Goal: Task Accomplishment & Management: Complete application form

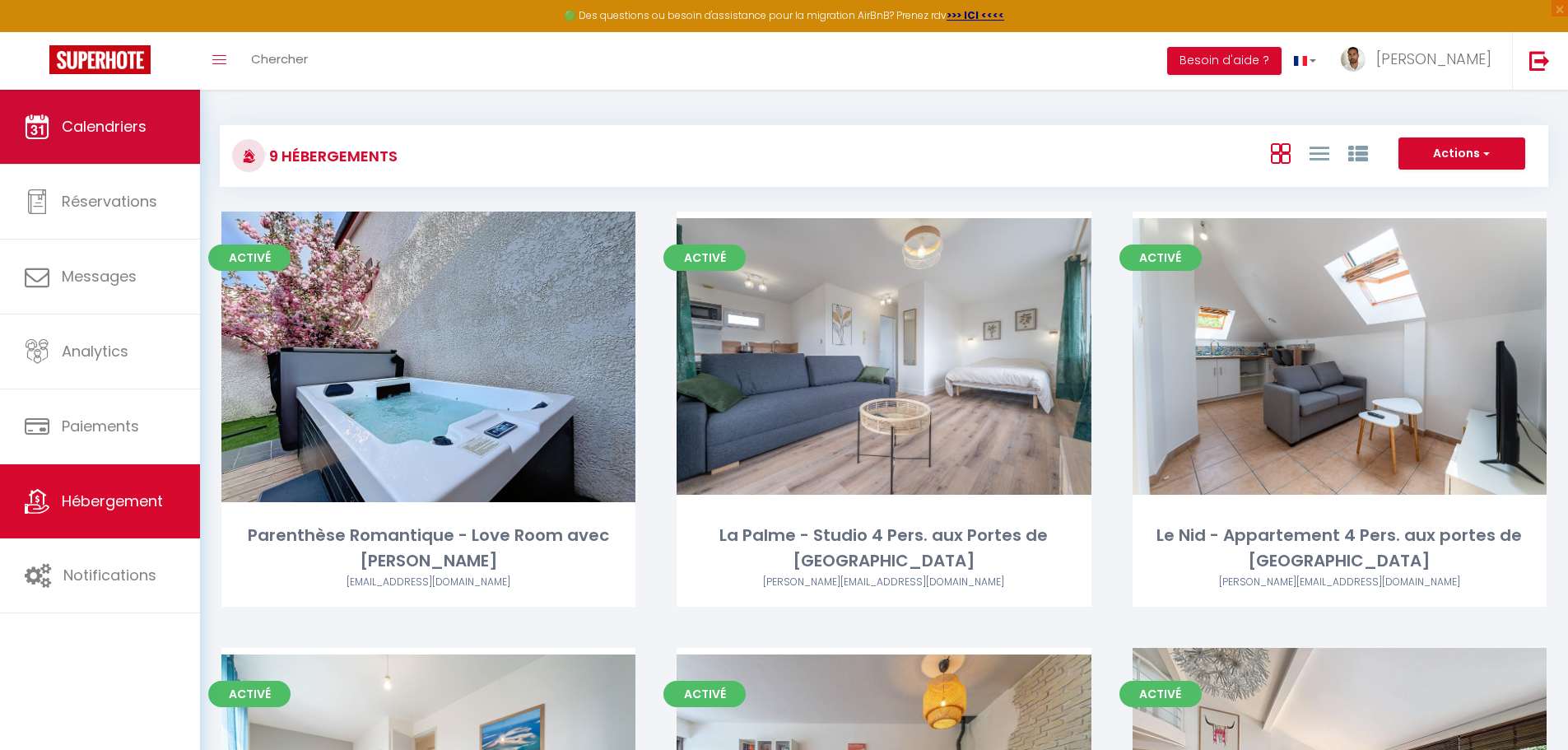
scroll to position [576, 0]
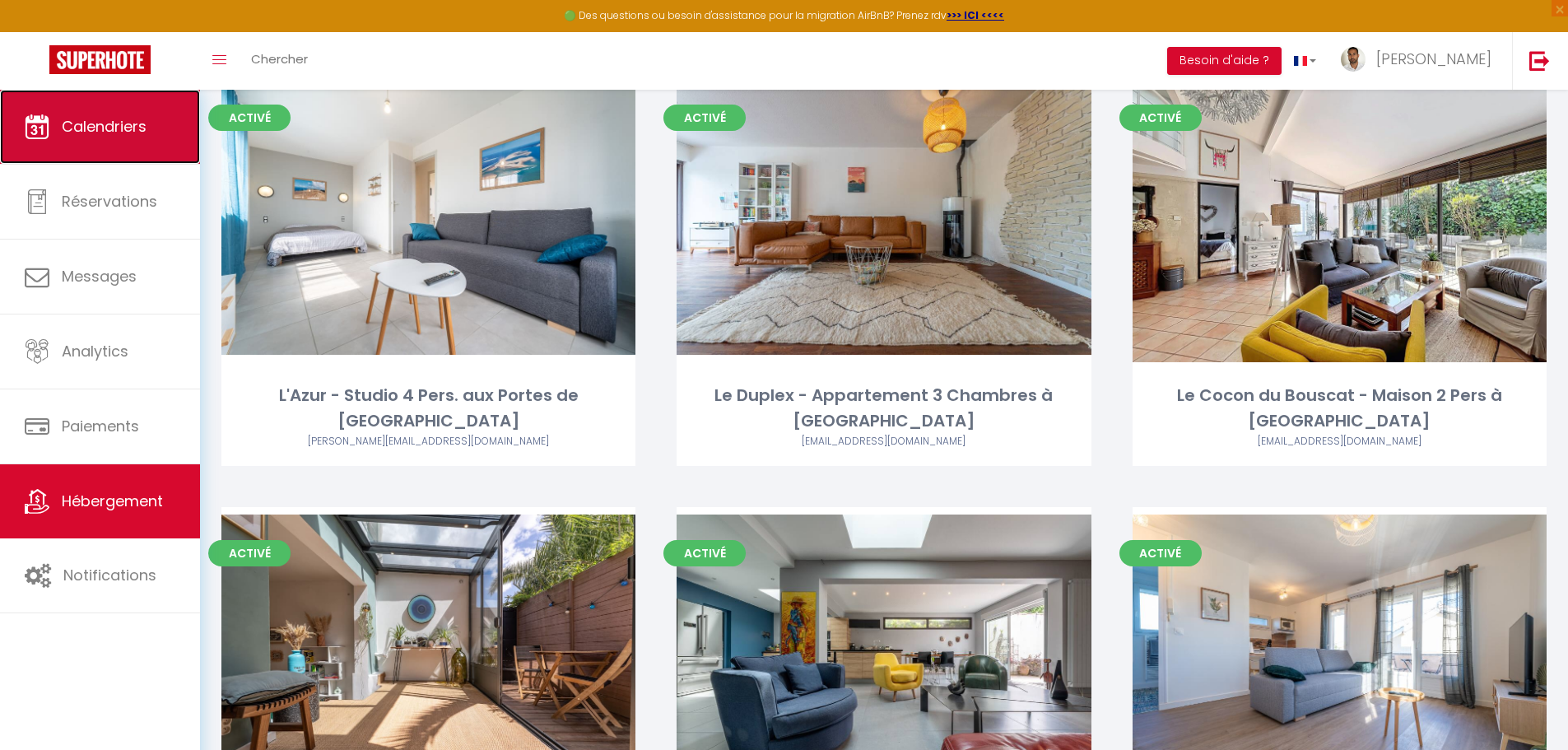
click at [50, 141] on link "Calendriers" at bounding box center [99, 126] width 200 height 74
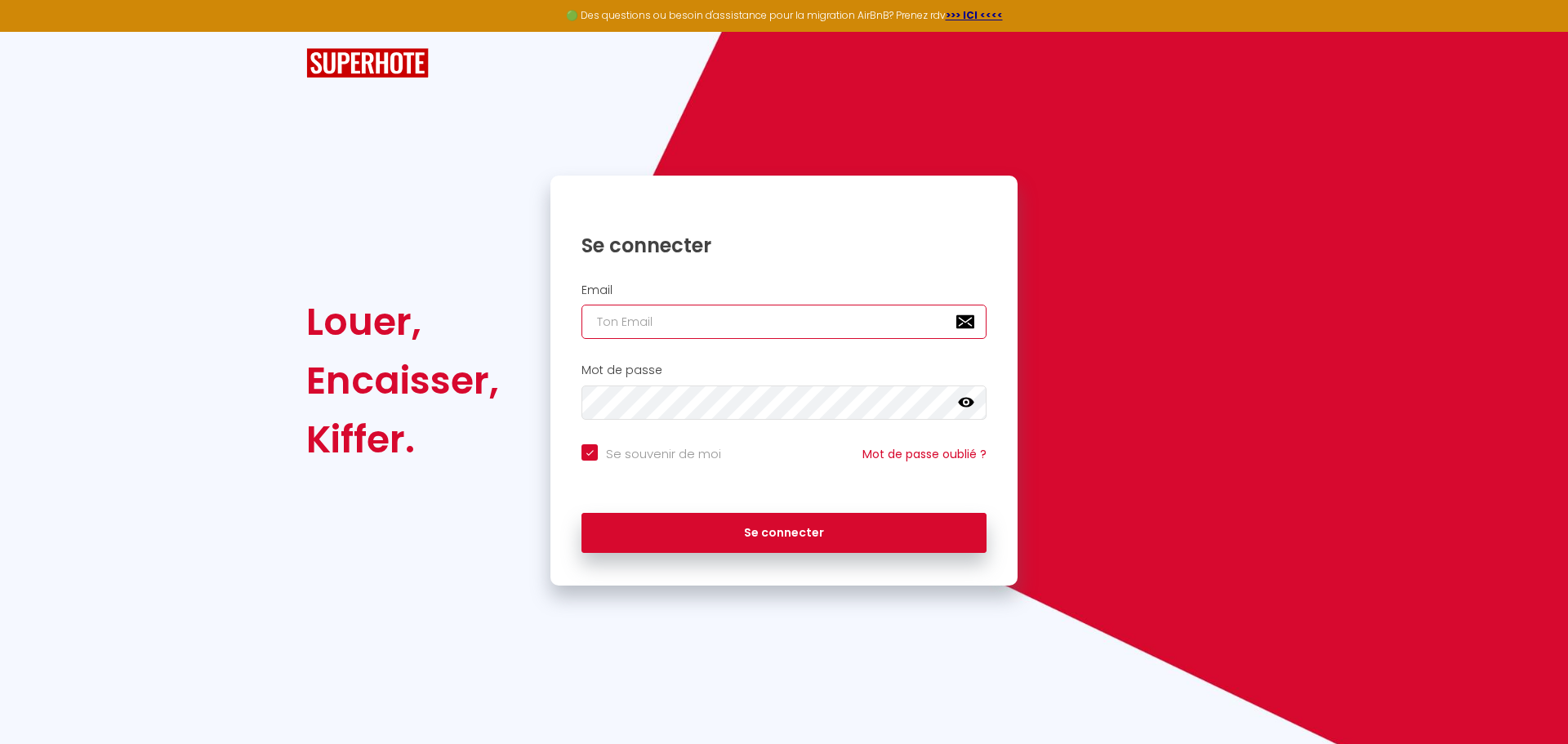
type input "[PERSON_NAME][EMAIL_ADDRESS][PERSON_NAME][DOMAIN_NAME]"
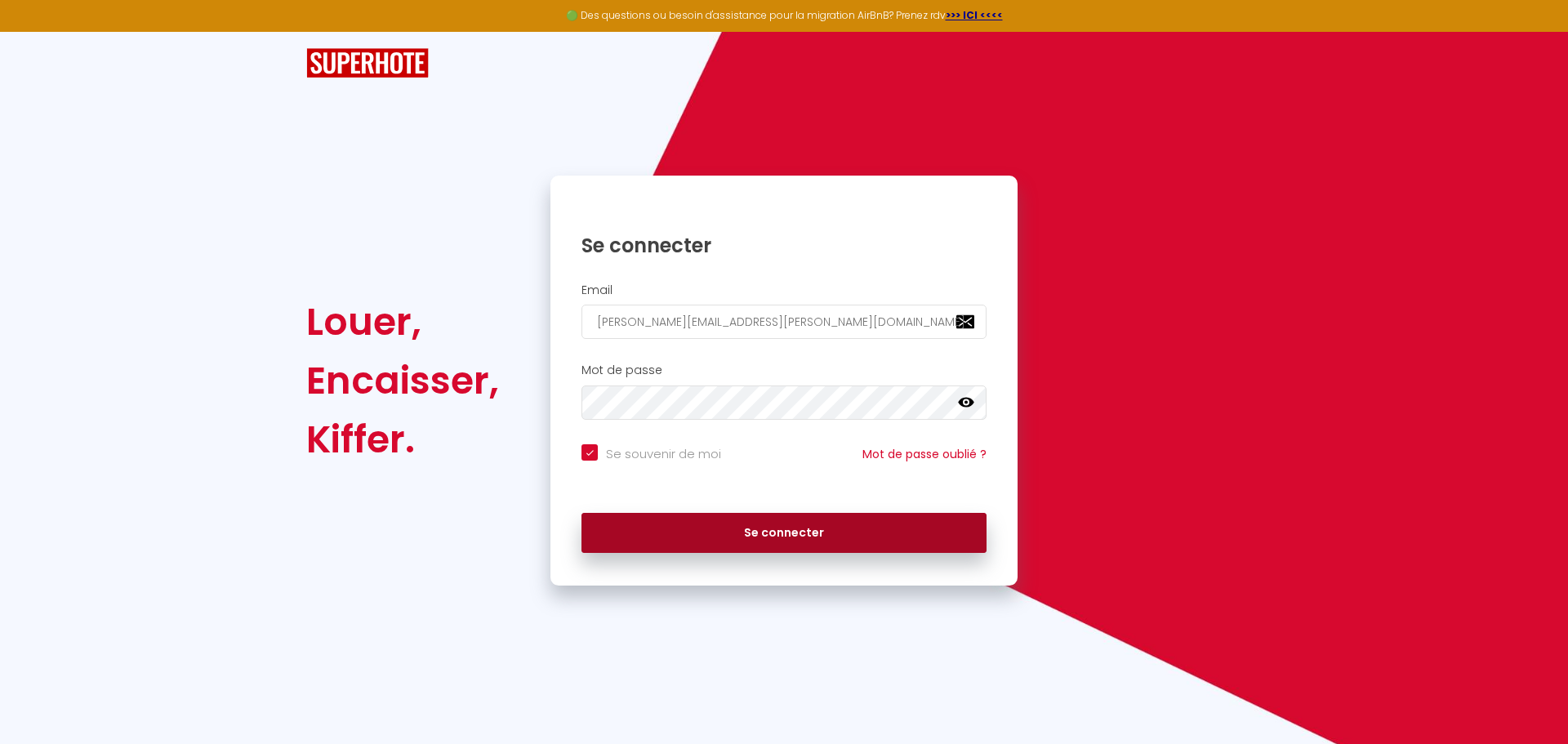
click at [747, 533] on button "Se connecter" at bounding box center [784, 533] width 405 height 41
checkbox input "true"
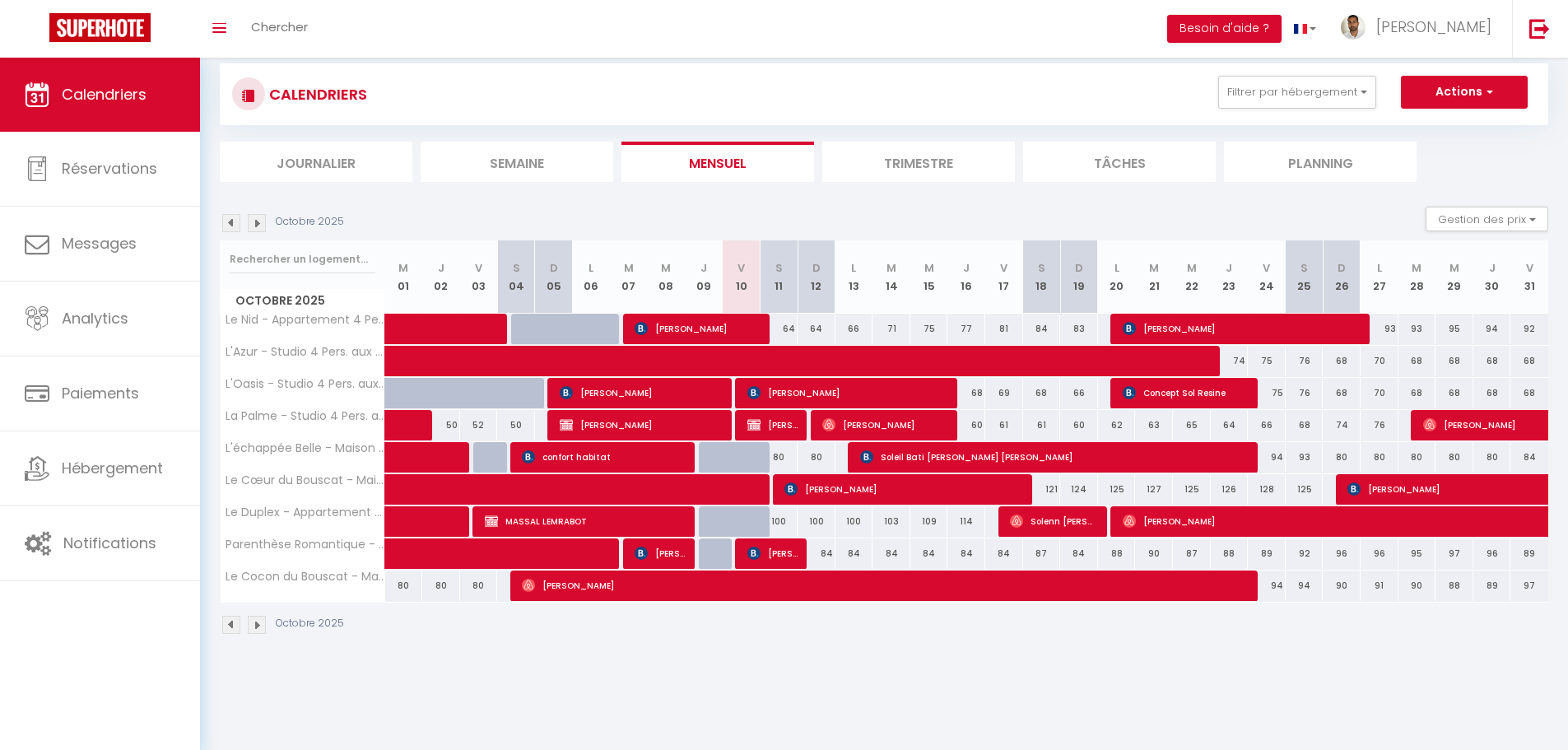
scroll to position [58, 0]
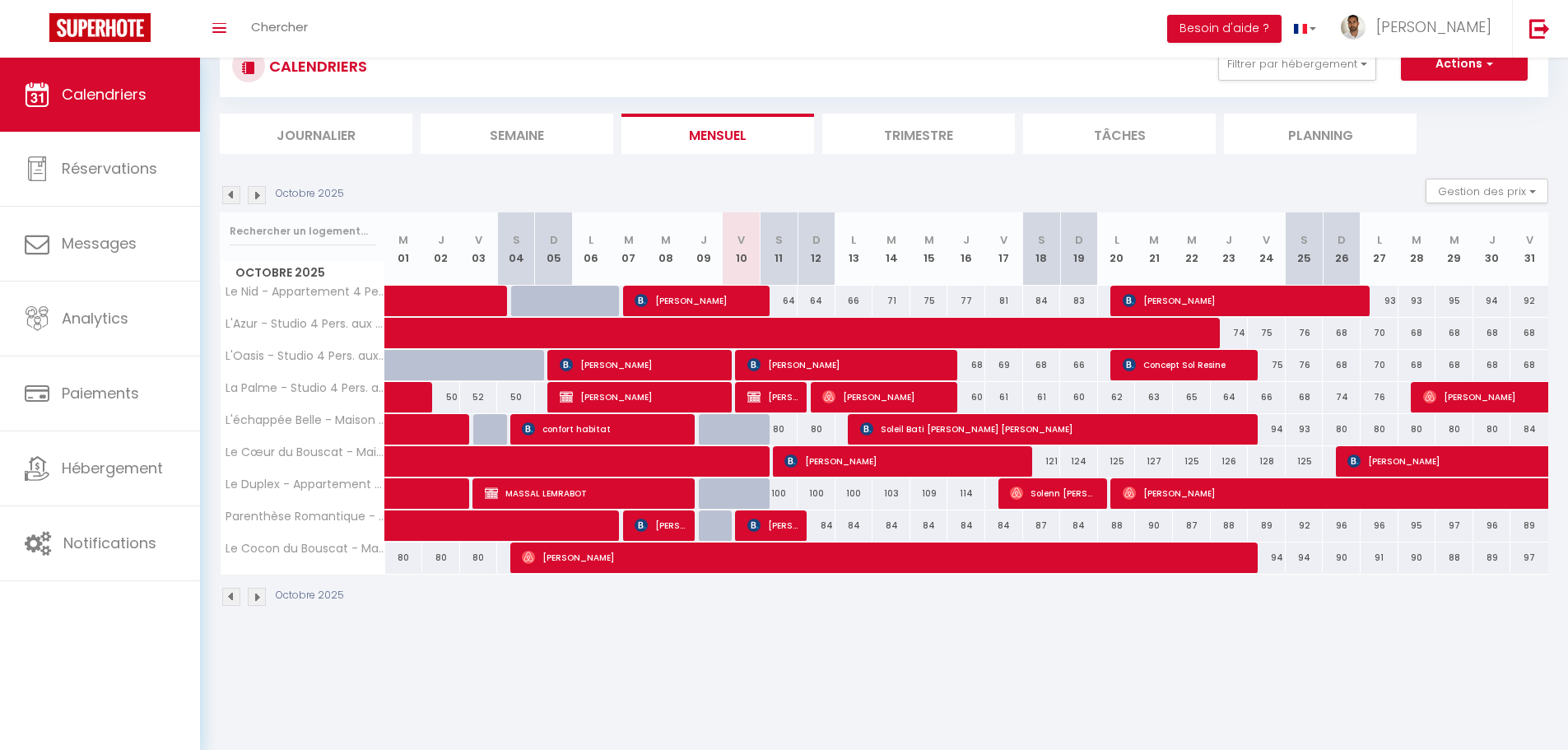
click at [263, 193] on img at bounding box center [257, 195] width 18 height 18
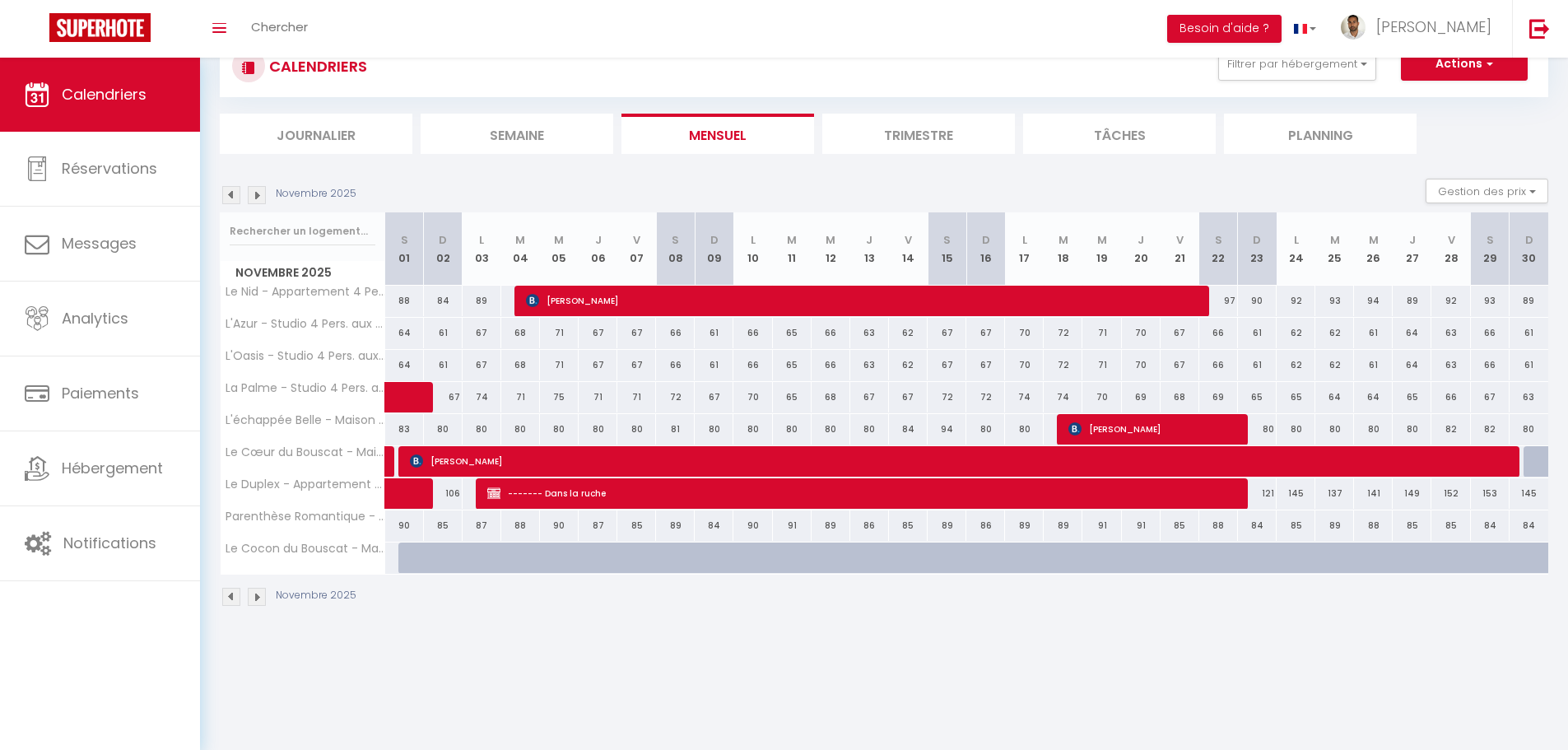
click at [263, 193] on img at bounding box center [257, 195] width 18 height 18
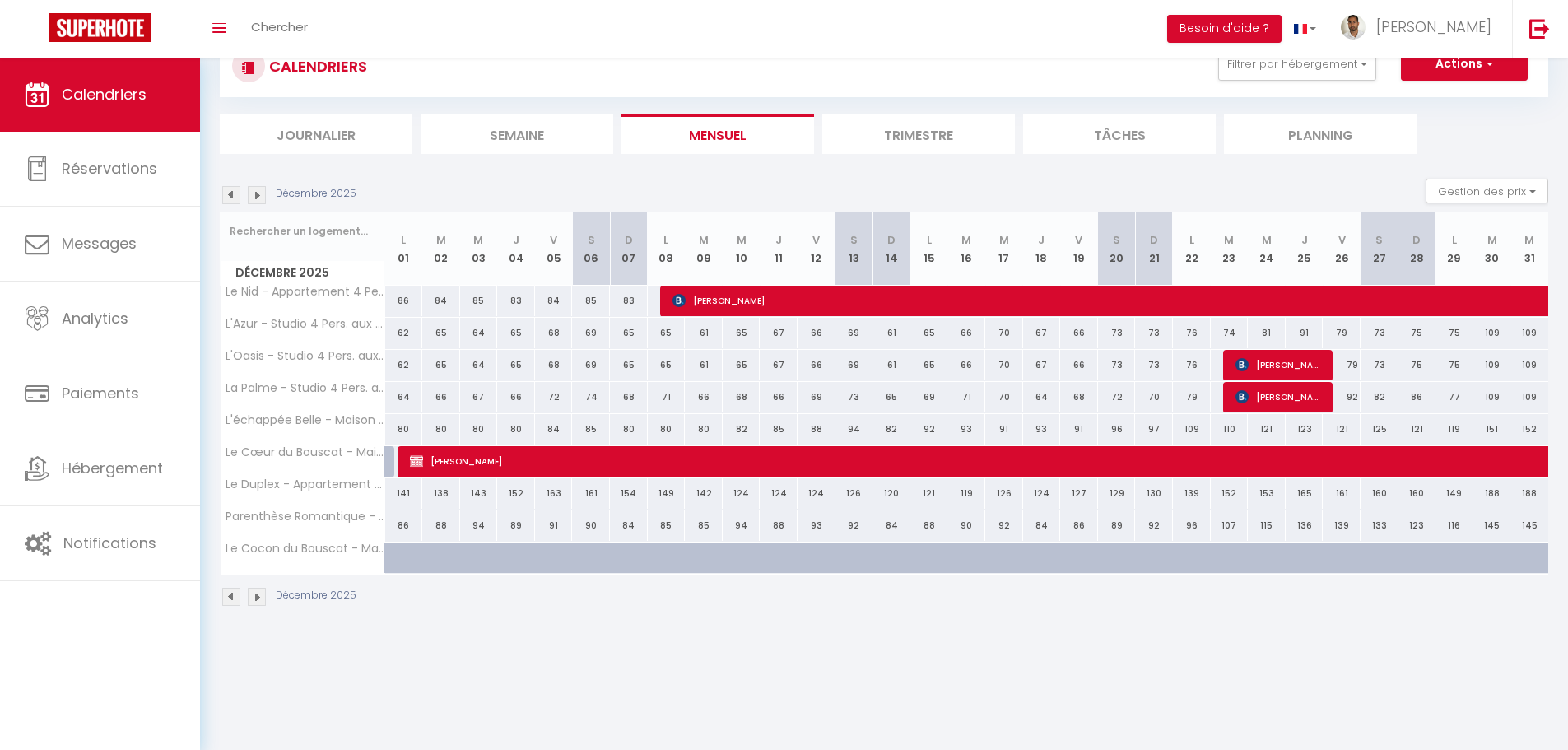
click at [259, 196] on img at bounding box center [257, 195] width 18 height 18
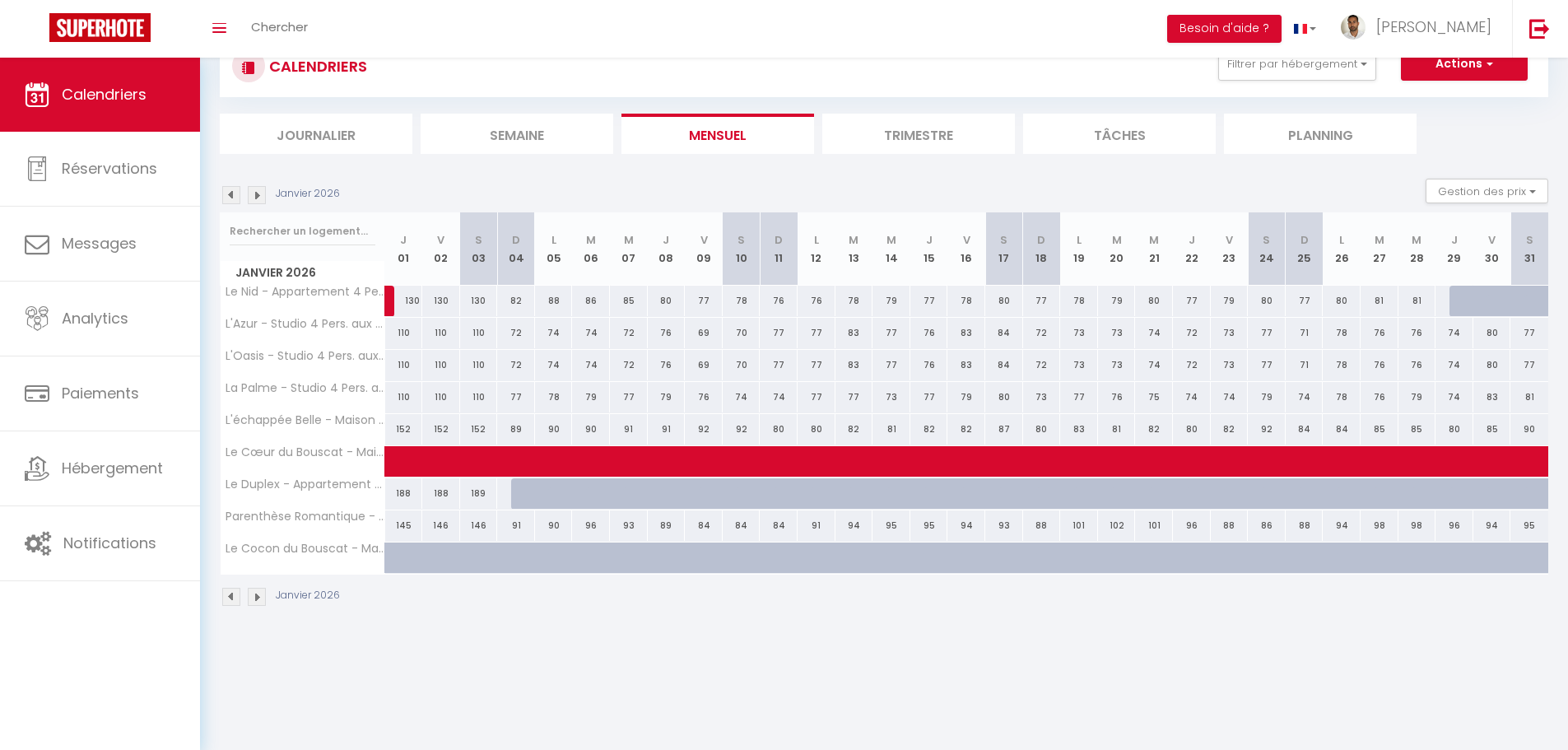
click at [259, 196] on img at bounding box center [257, 195] width 18 height 18
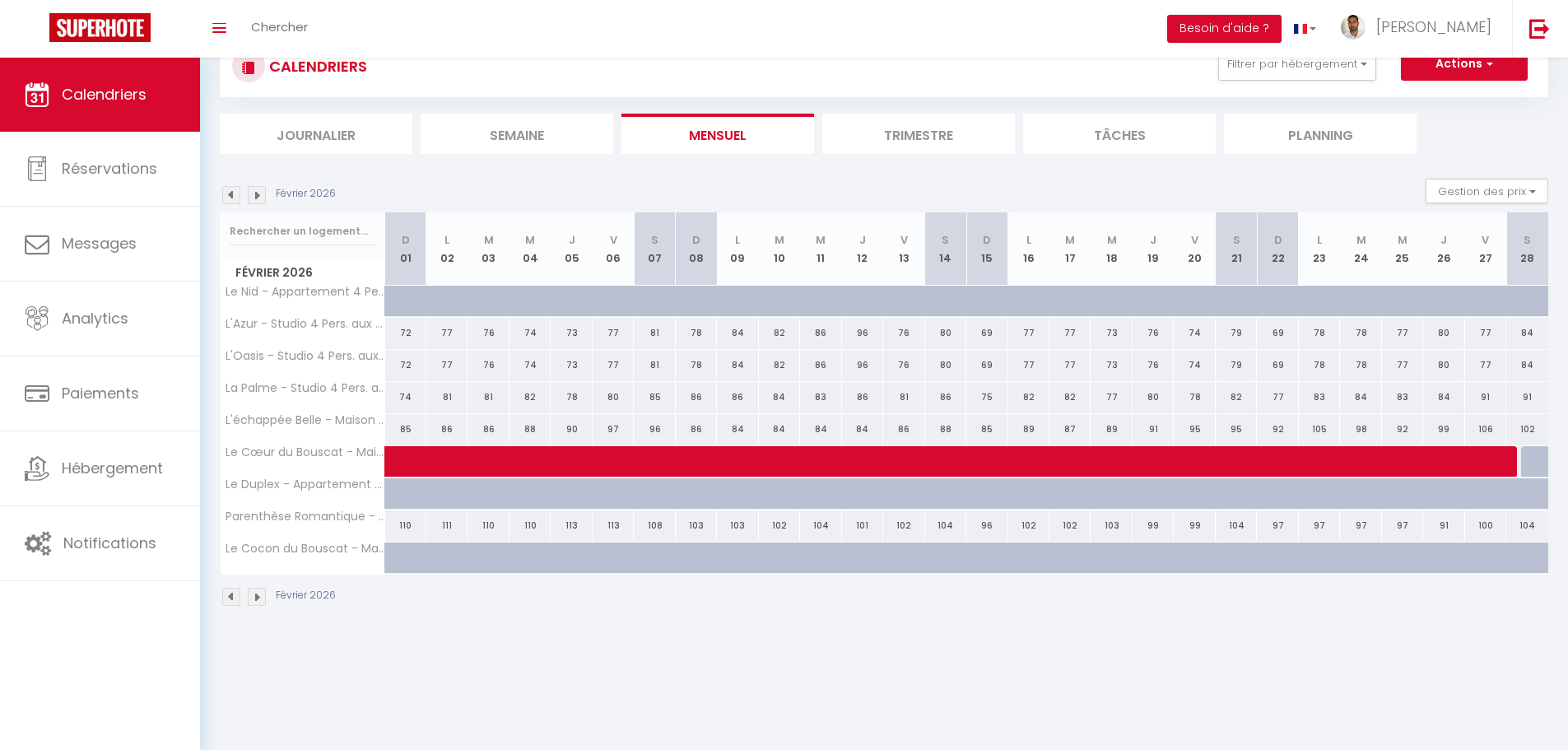
click at [259, 196] on img at bounding box center [257, 195] width 18 height 18
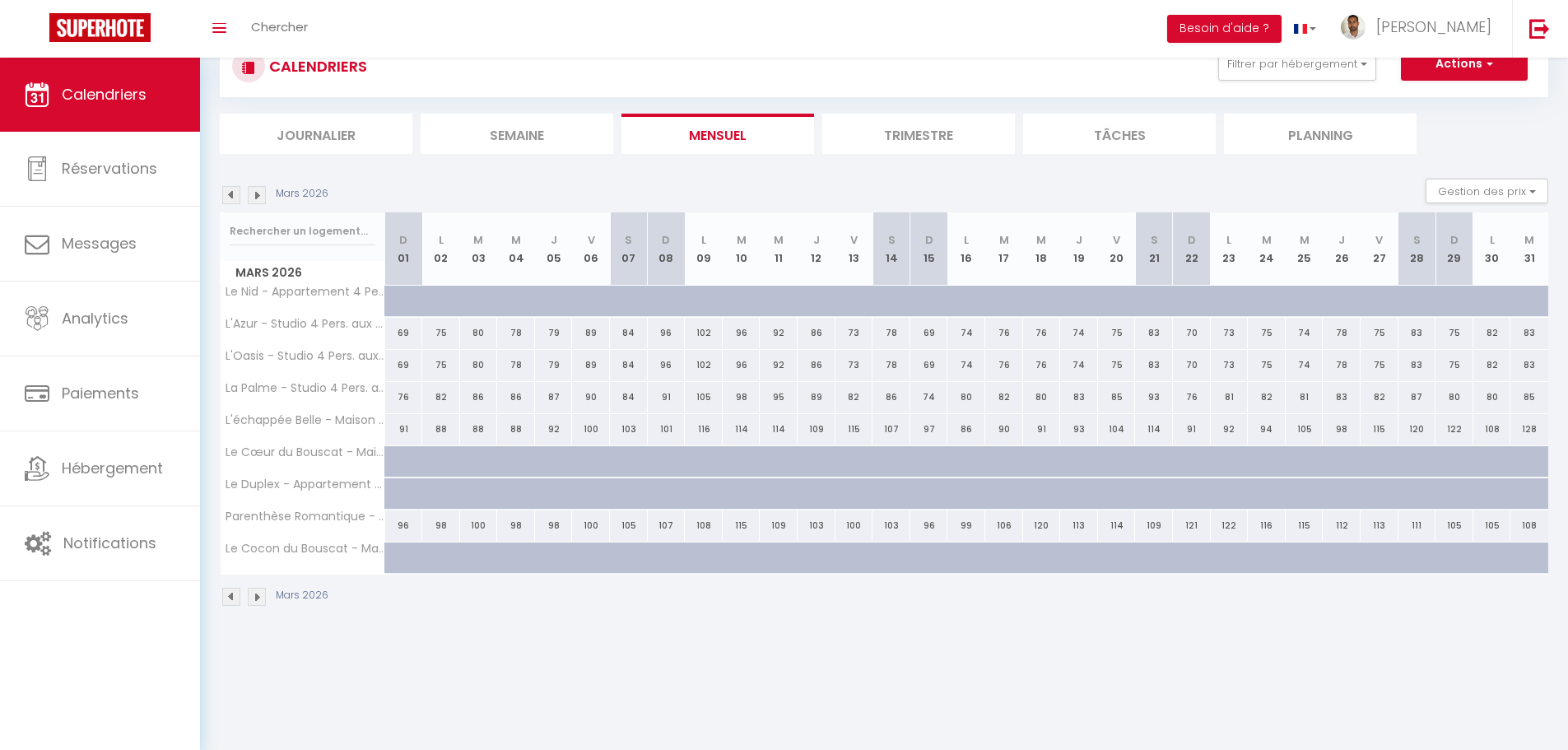
click at [239, 191] on img at bounding box center [231, 195] width 18 height 18
select select
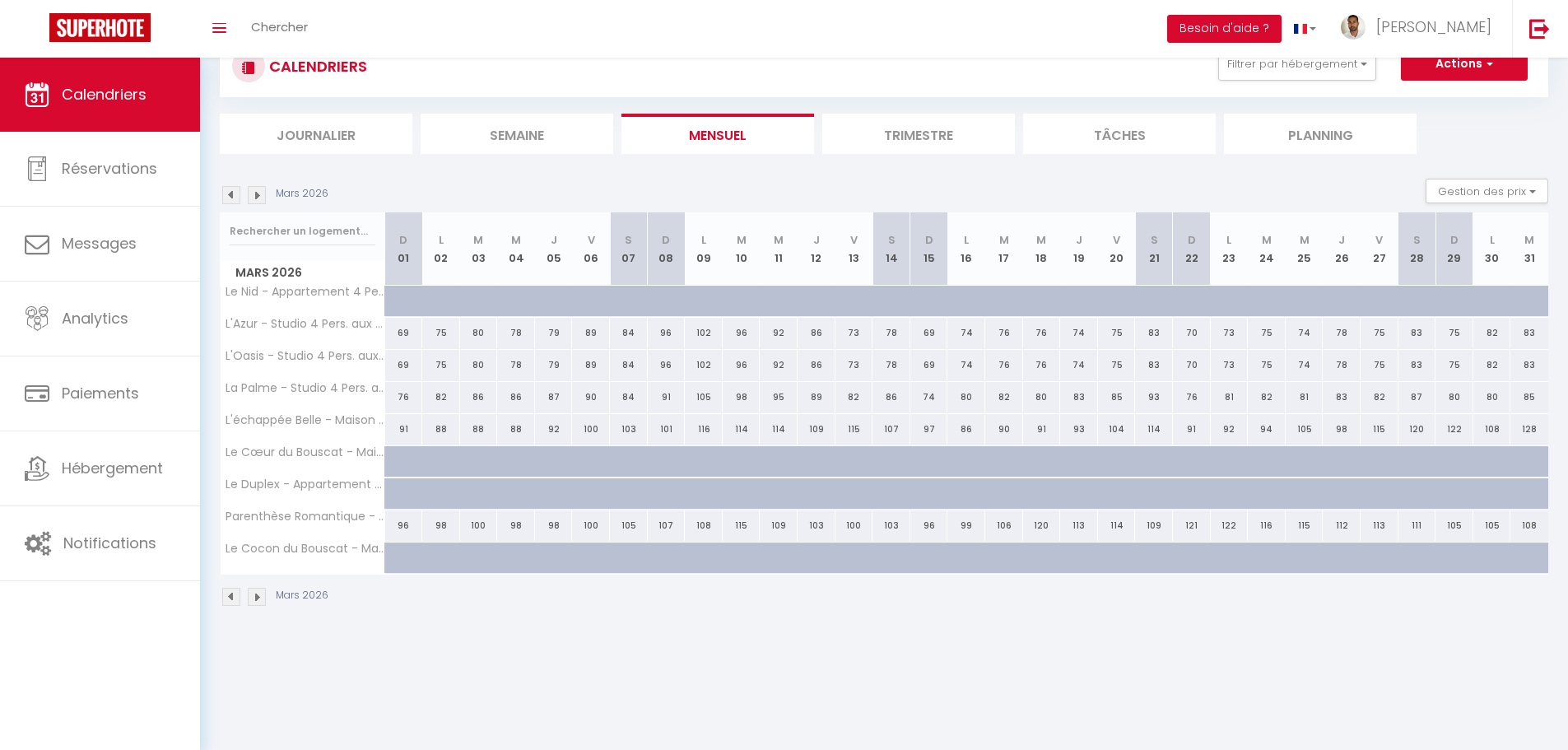
select select
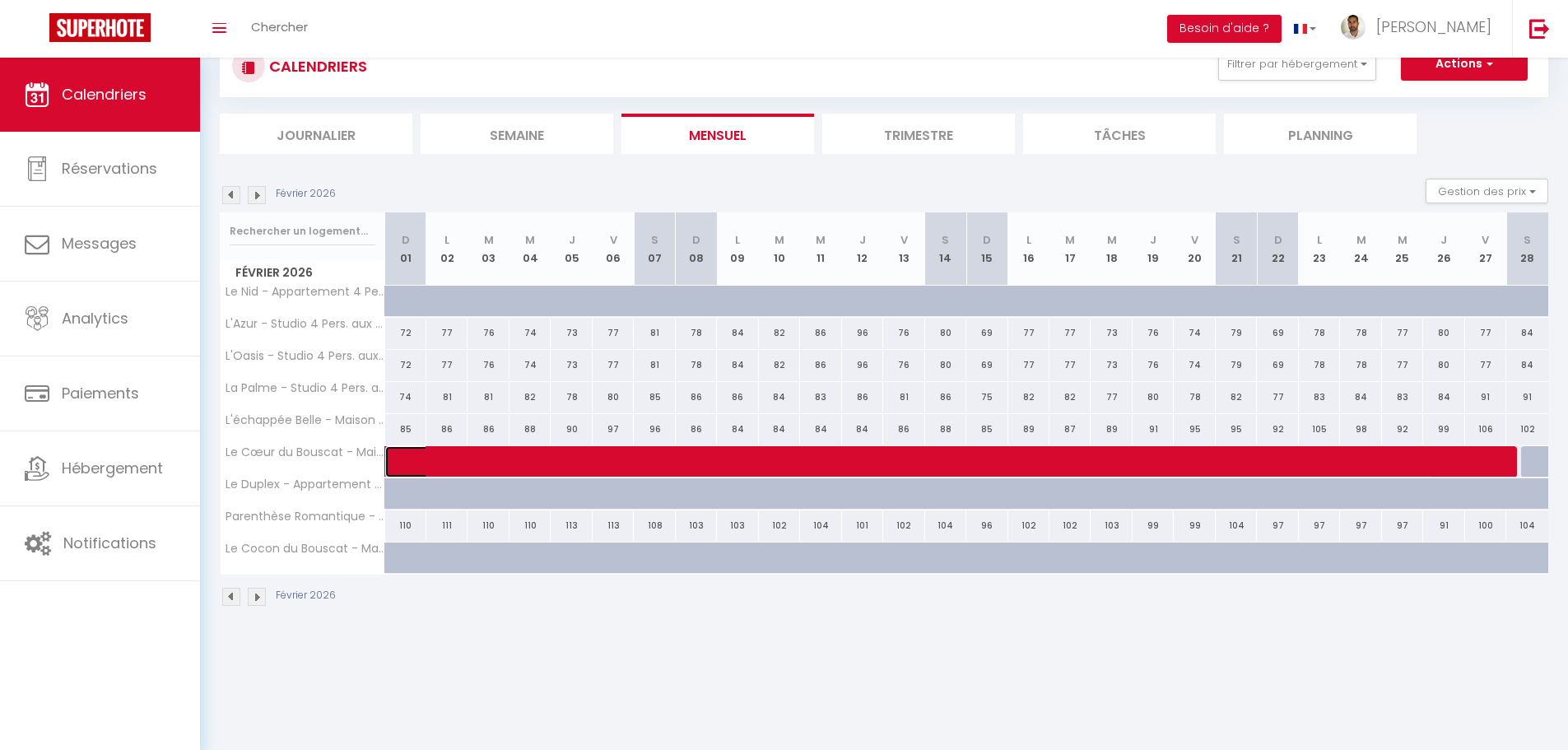
click at [469, 459] on span at bounding box center [921, 462] width 1023 height 31
select select "OK"
select select "KO"
select select "0"
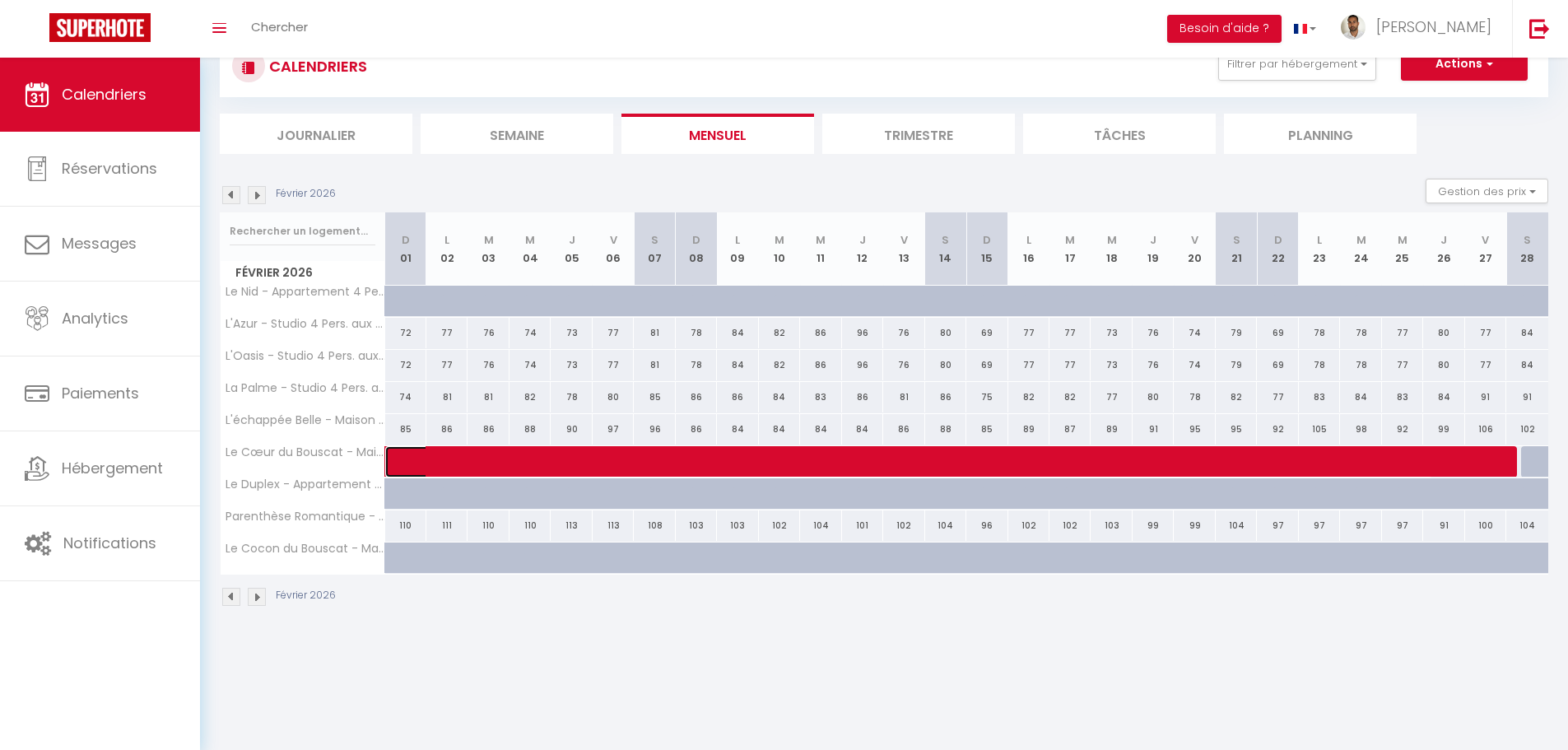
select select "1"
select select
select select "31570"
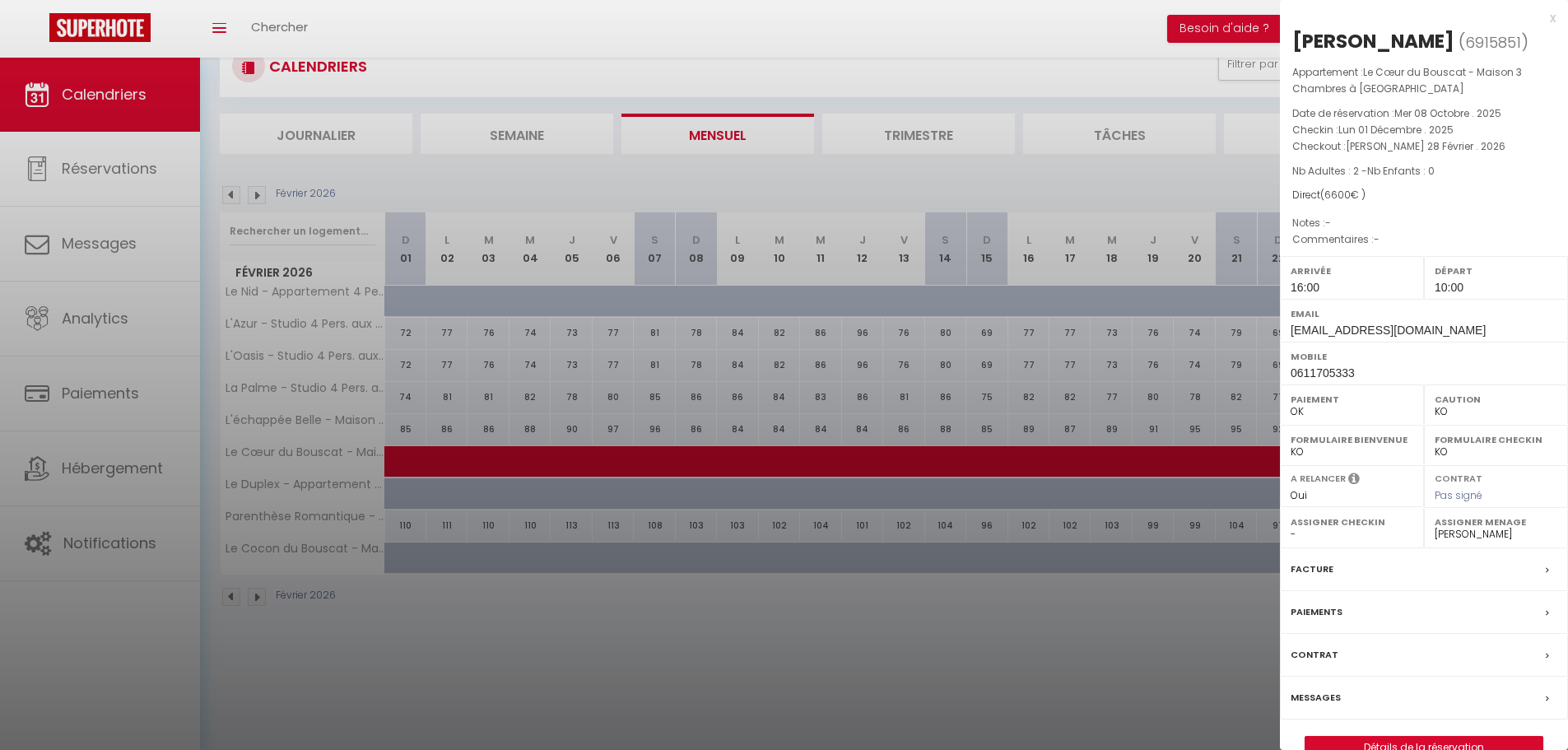
click at [1341, 220] on p "Notes : -" at bounding box center [1424, 223] width 263 height 17
click at [1419, 738] on link "Détails de la réservation" at bounding box center [1423, 747] width 237 height 21
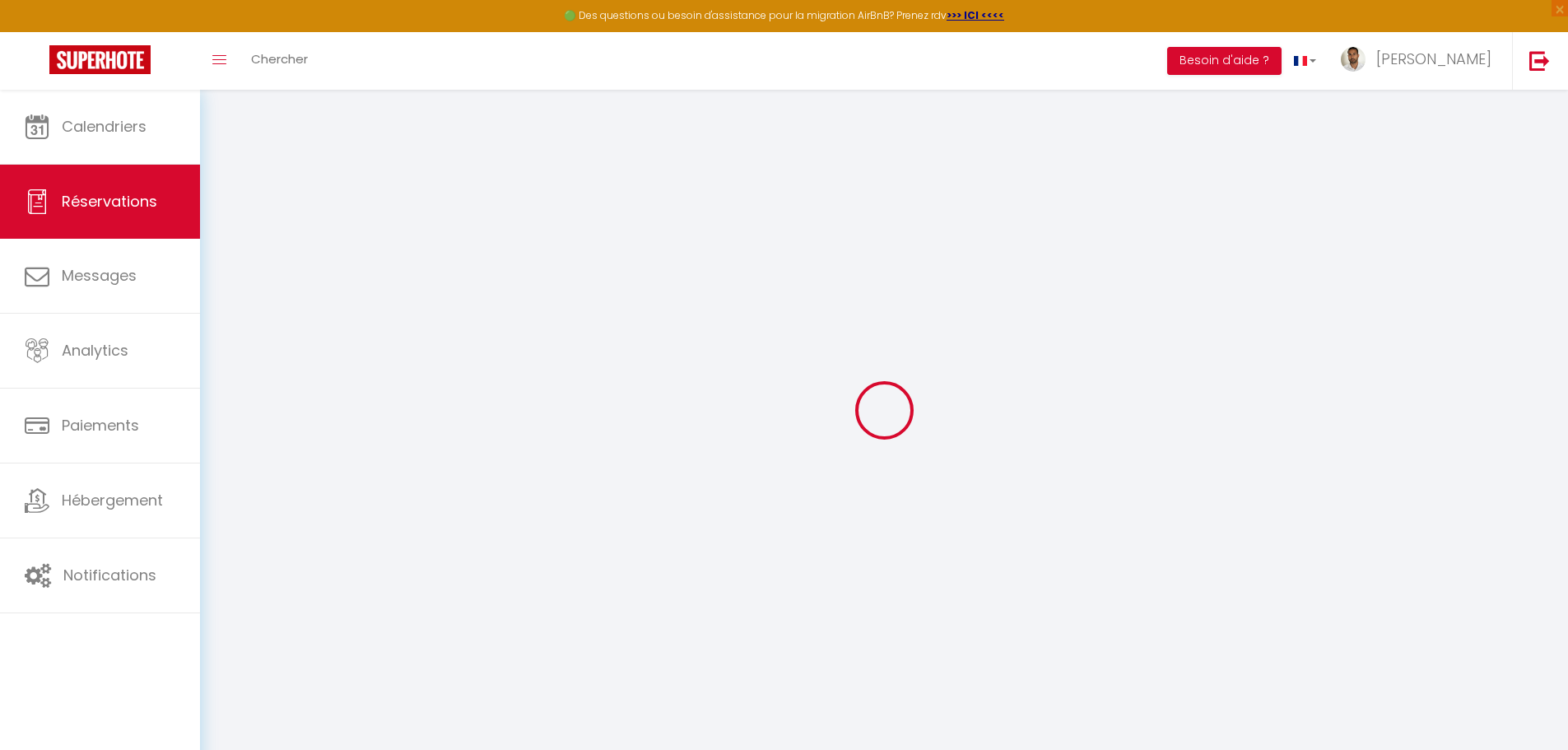
type input "BONAMY"
type input "[PERSON_NAME]"
type input "[EMAIL_ADDRESS][DOMAIN_NAME]"
type input "0611705333"
type input "33110"
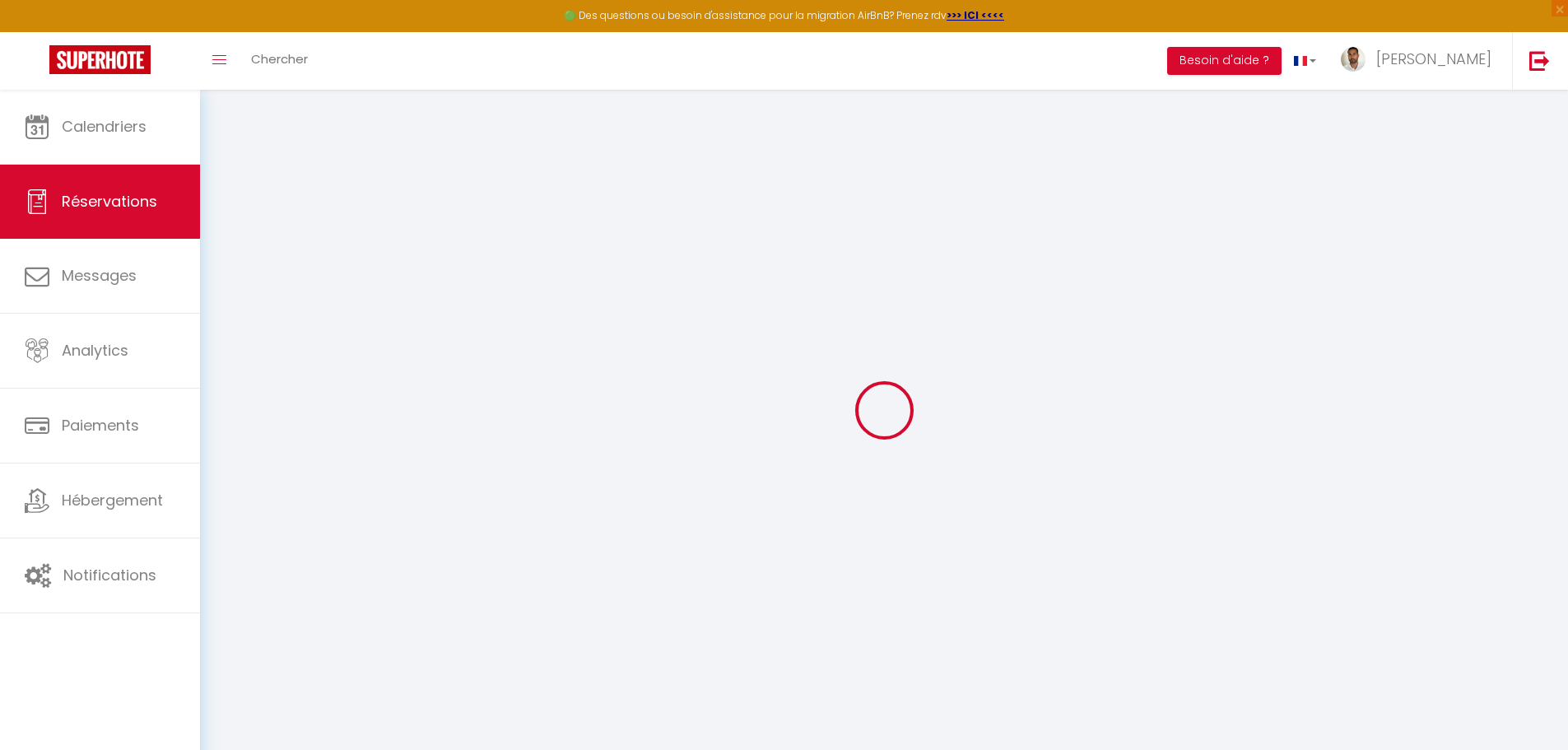
type input "LE BOUSCAT"
select select "FR"
select select "49362"
select select "1"
type input "Lun 01 Décembre 2025"
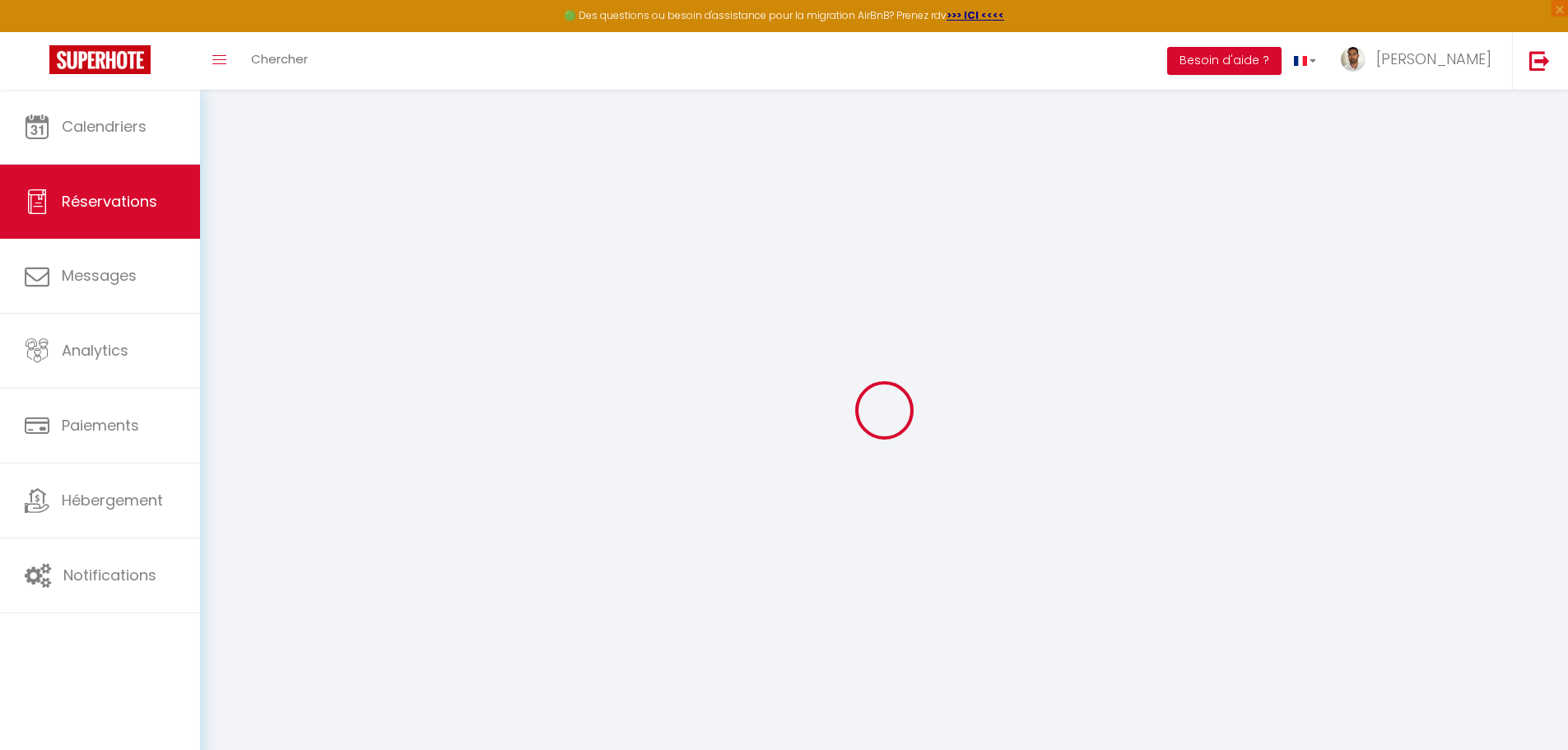
select select
type input "[PERSON_NAME] 28 Février 2026"
select select
type input "2"
select select "12"
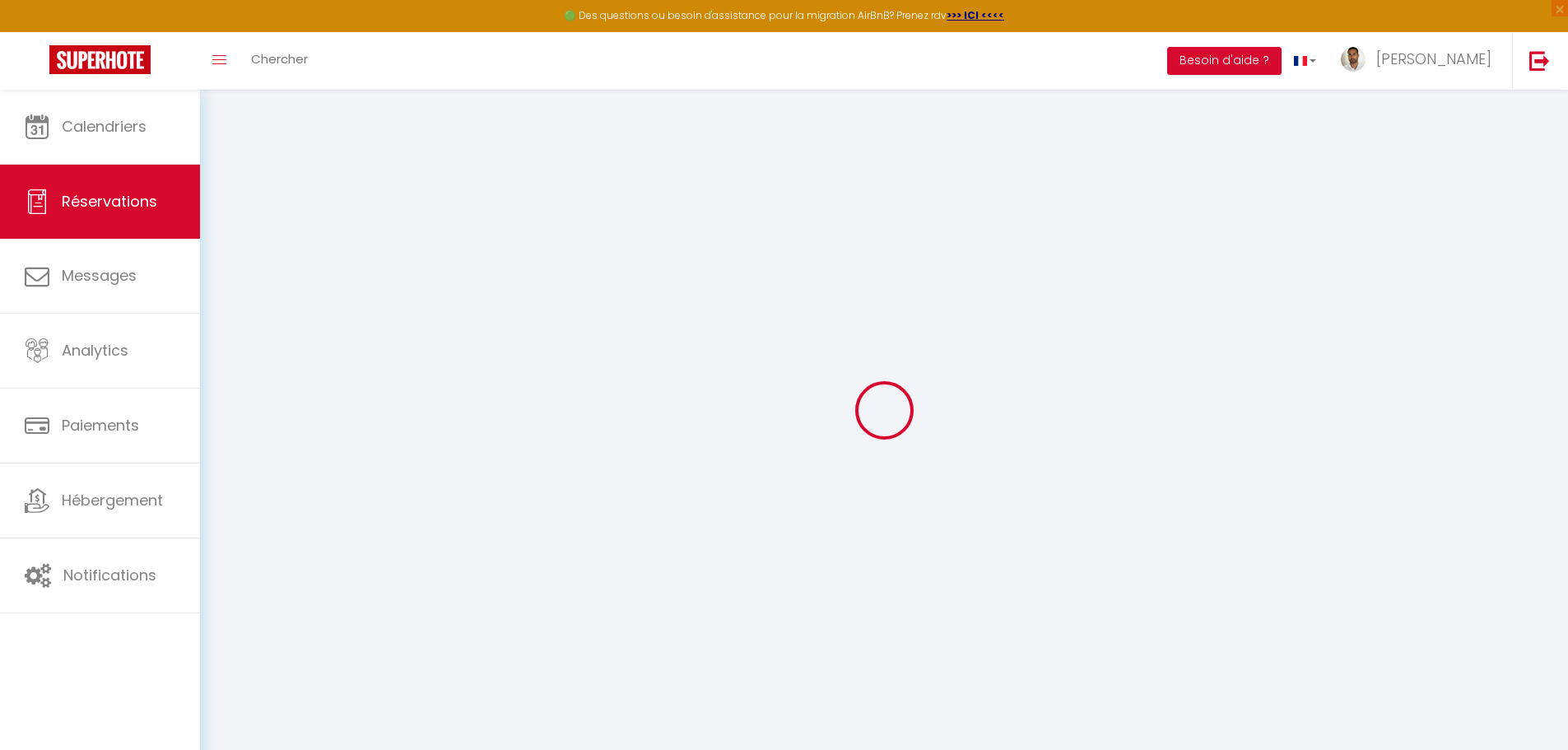
select select
type input "6600"
checkbox input "false"
type input "0"
type input "195"
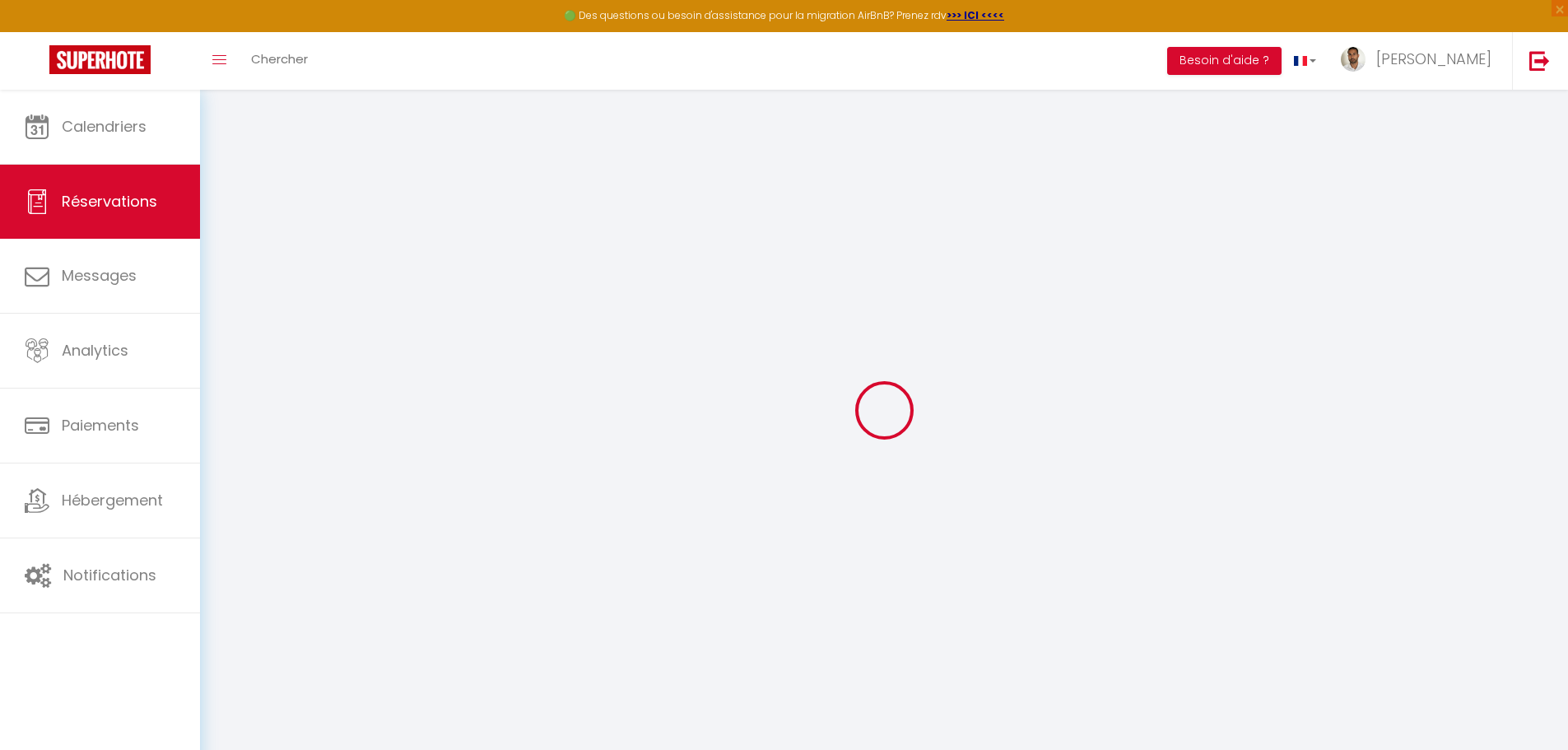
type input "0"
select select
select select "14"
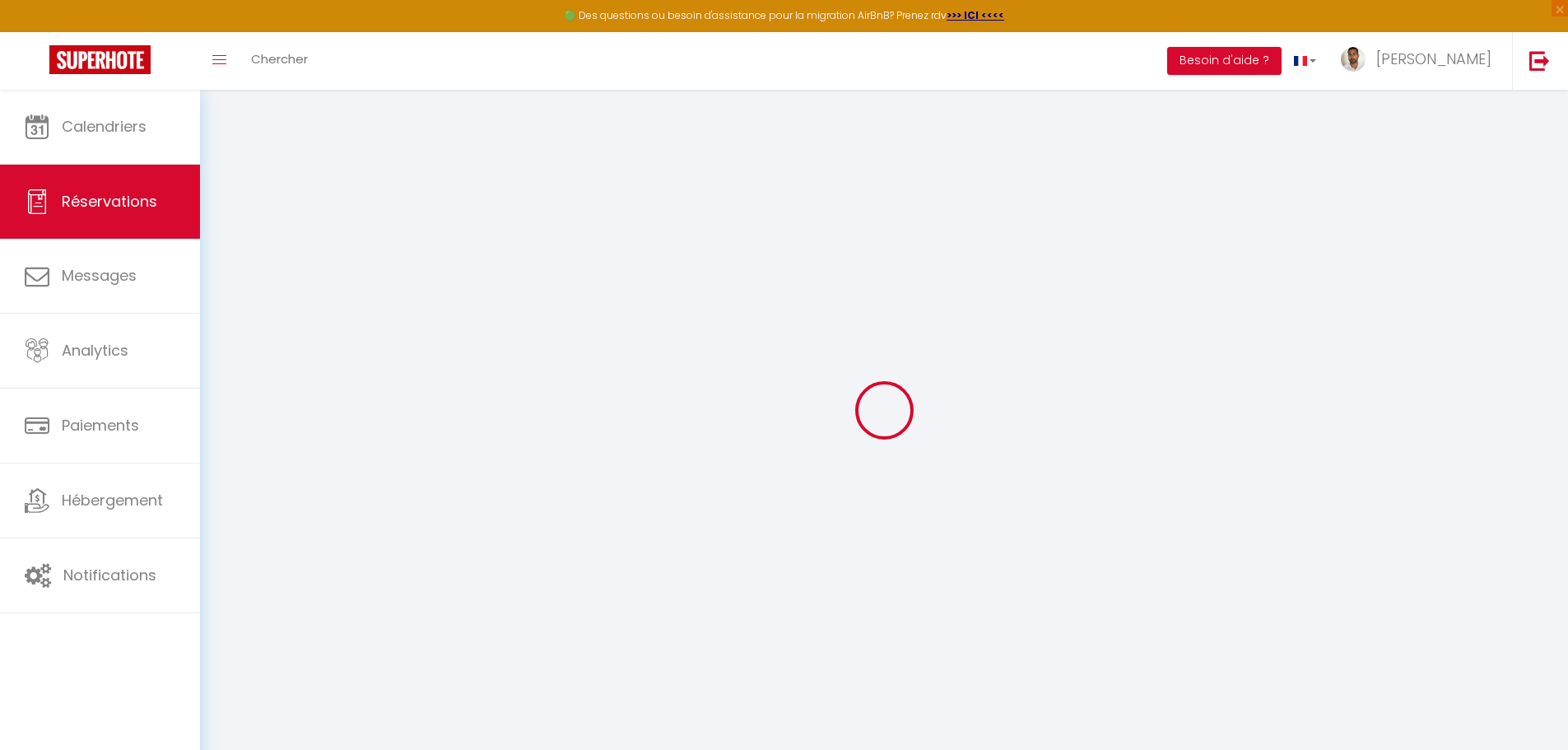
checkbox input "false"
select select
checkbox input "false"
select select
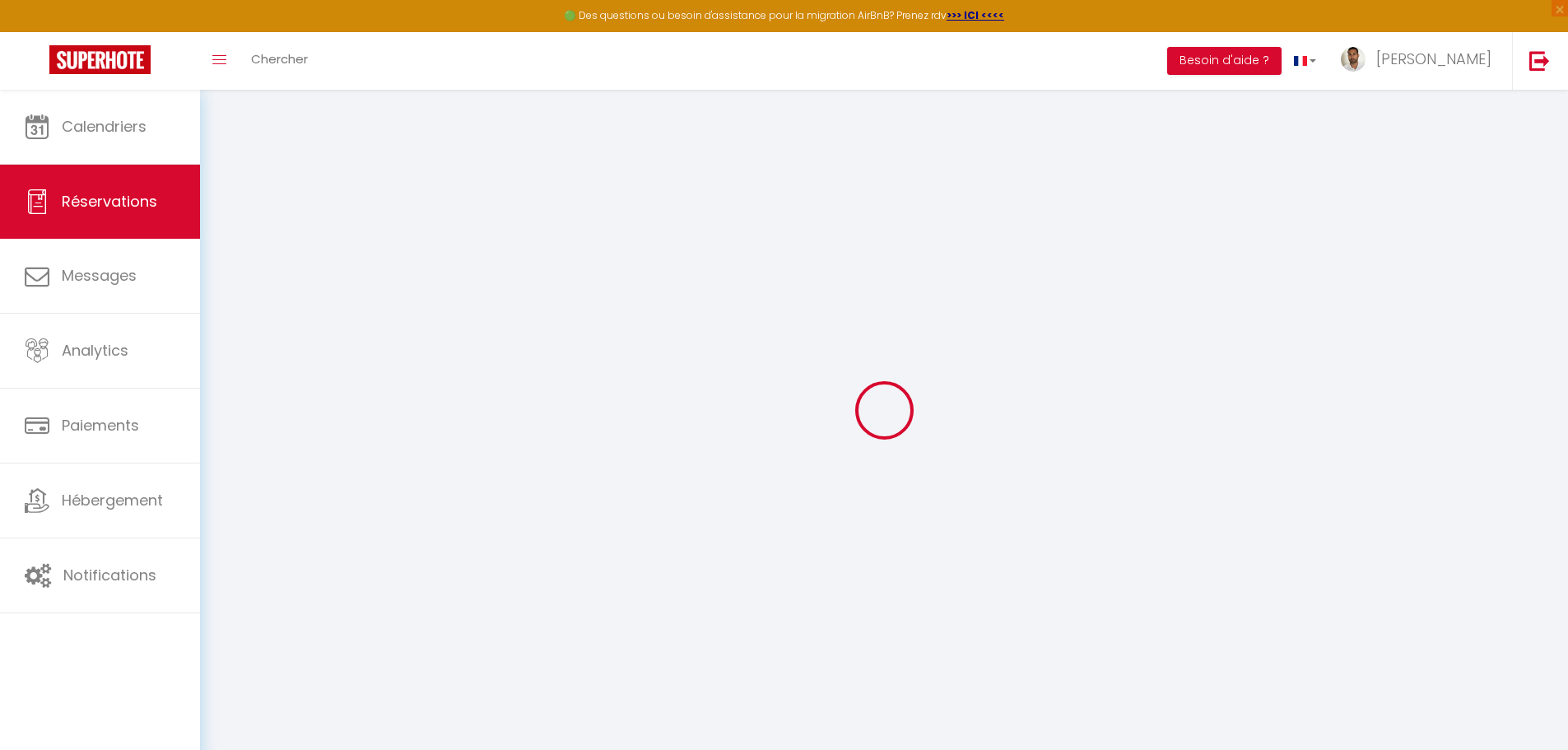
select select
checkbox input "false"
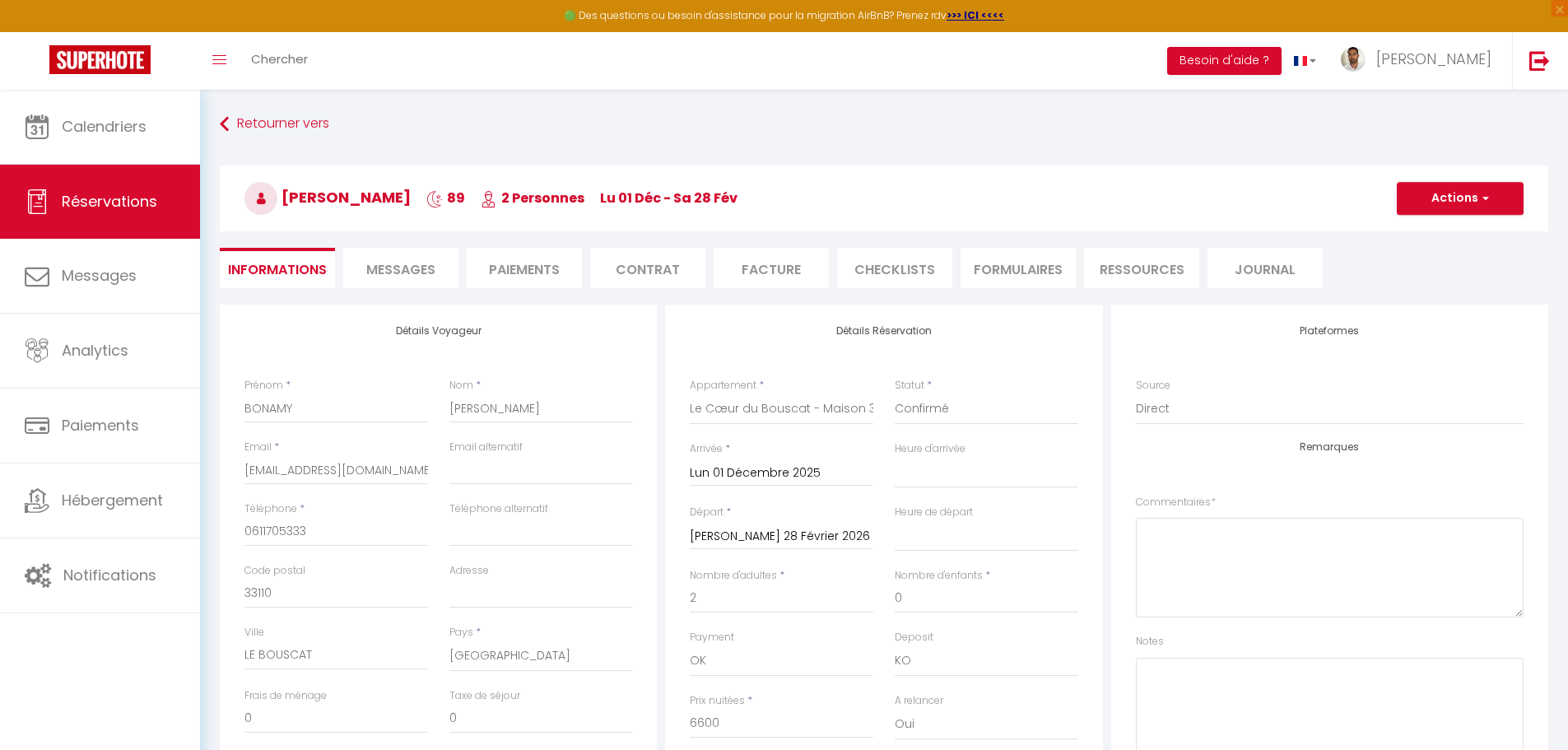
select select
checkbox input "false"
select select
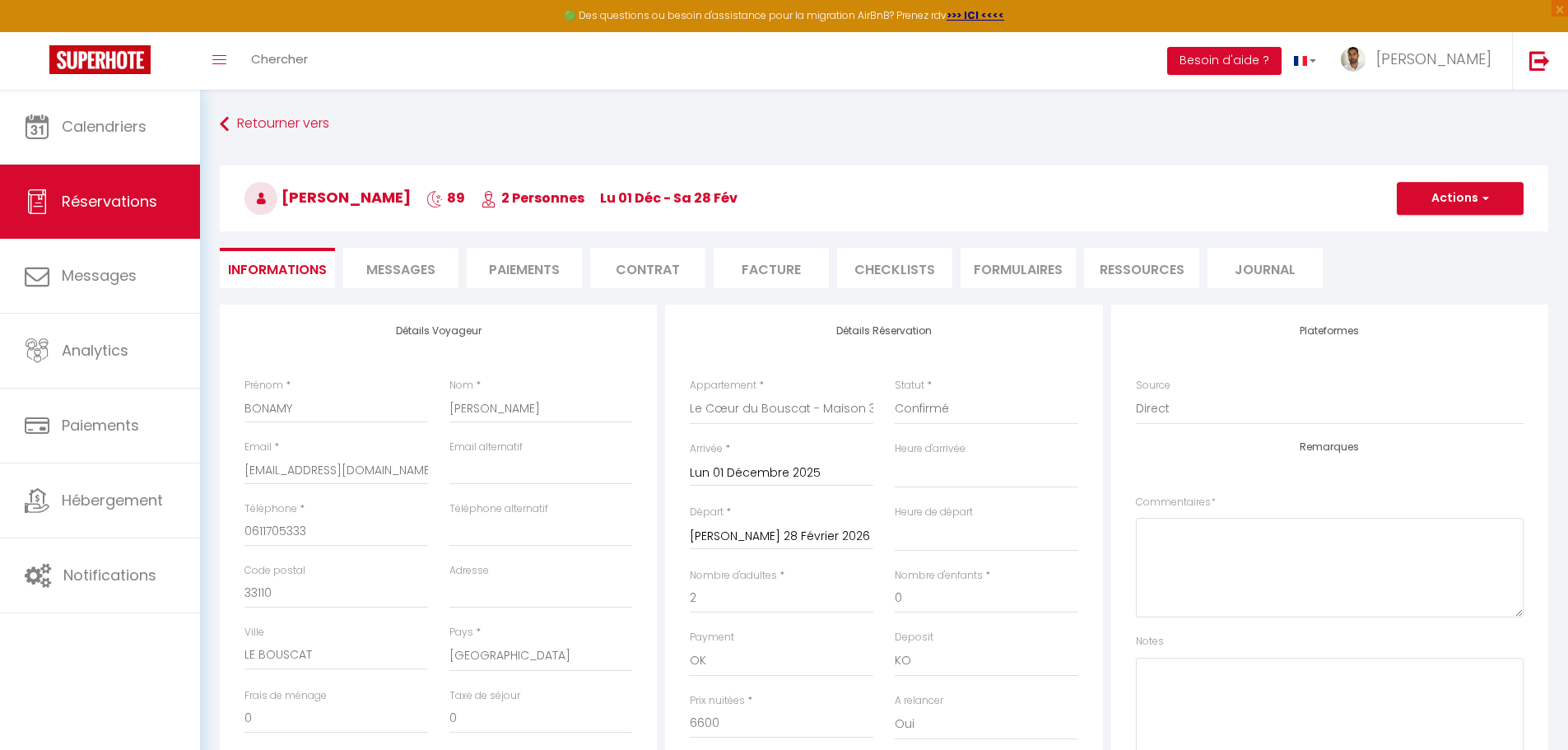
checkbox input "false"
select select "16:00"
select select "10:00"
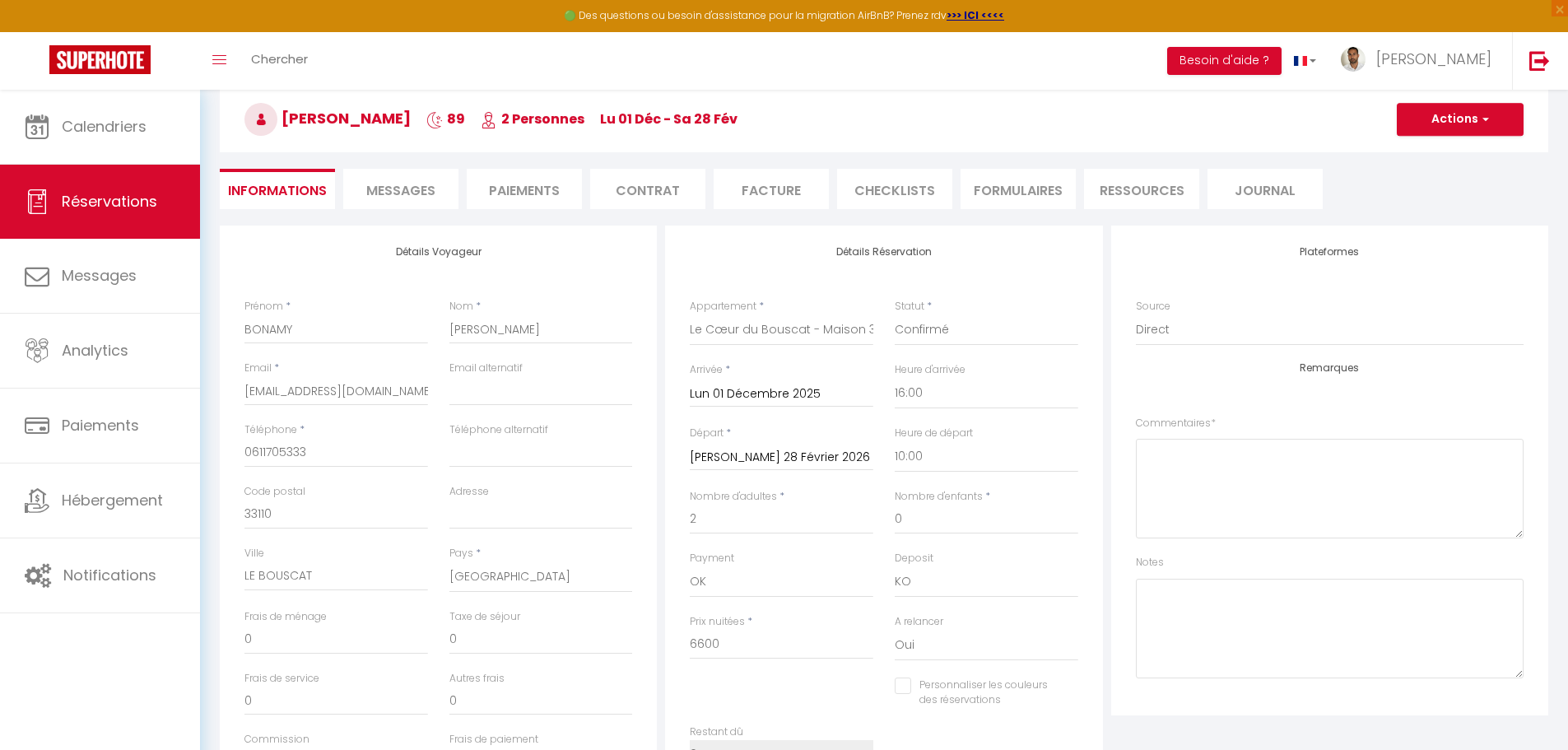
scroll to position [165, 0]
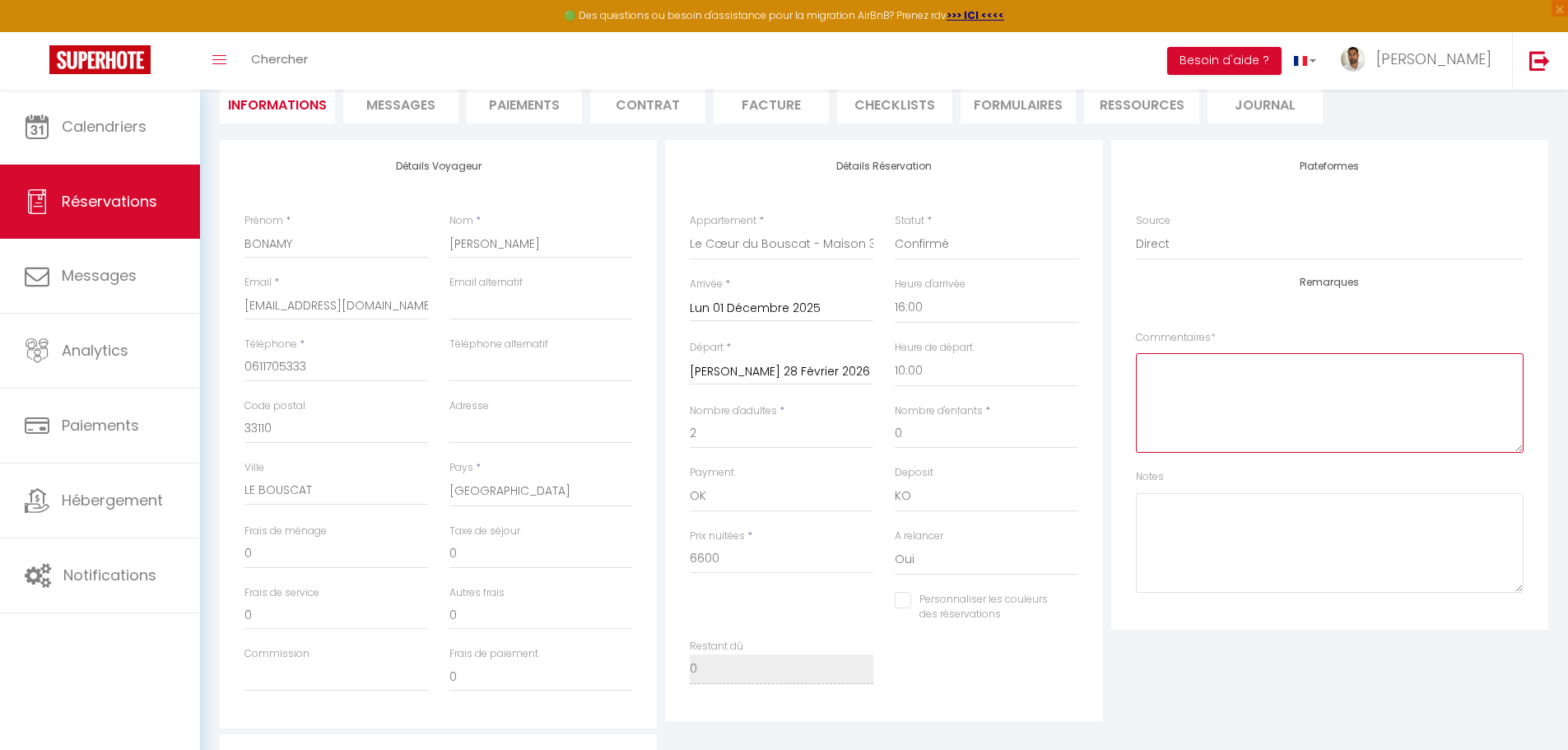
click at [1275, 384] on textarea at bounding box center [1329, 403] width 388 height 100
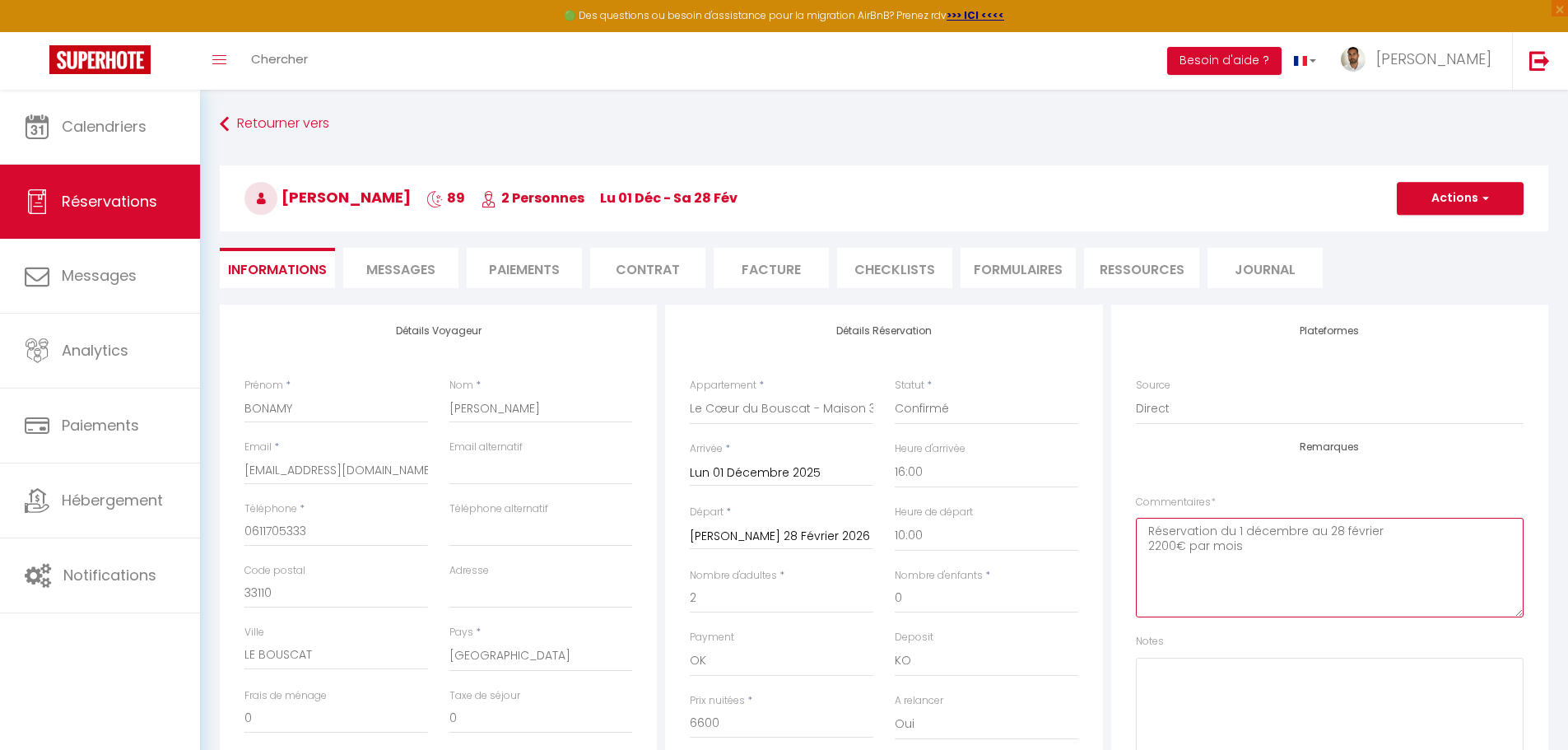
type textarea "Réservation du 1 décembre au 28 février 2200€ par mois"
click at [1438, 204] on button "Actions" at bounding box center [1460, 198] width 127 height 33
click at [1445, 234] on link "Enregistrer" at bounding box center [1443, 234] width 130 height 21
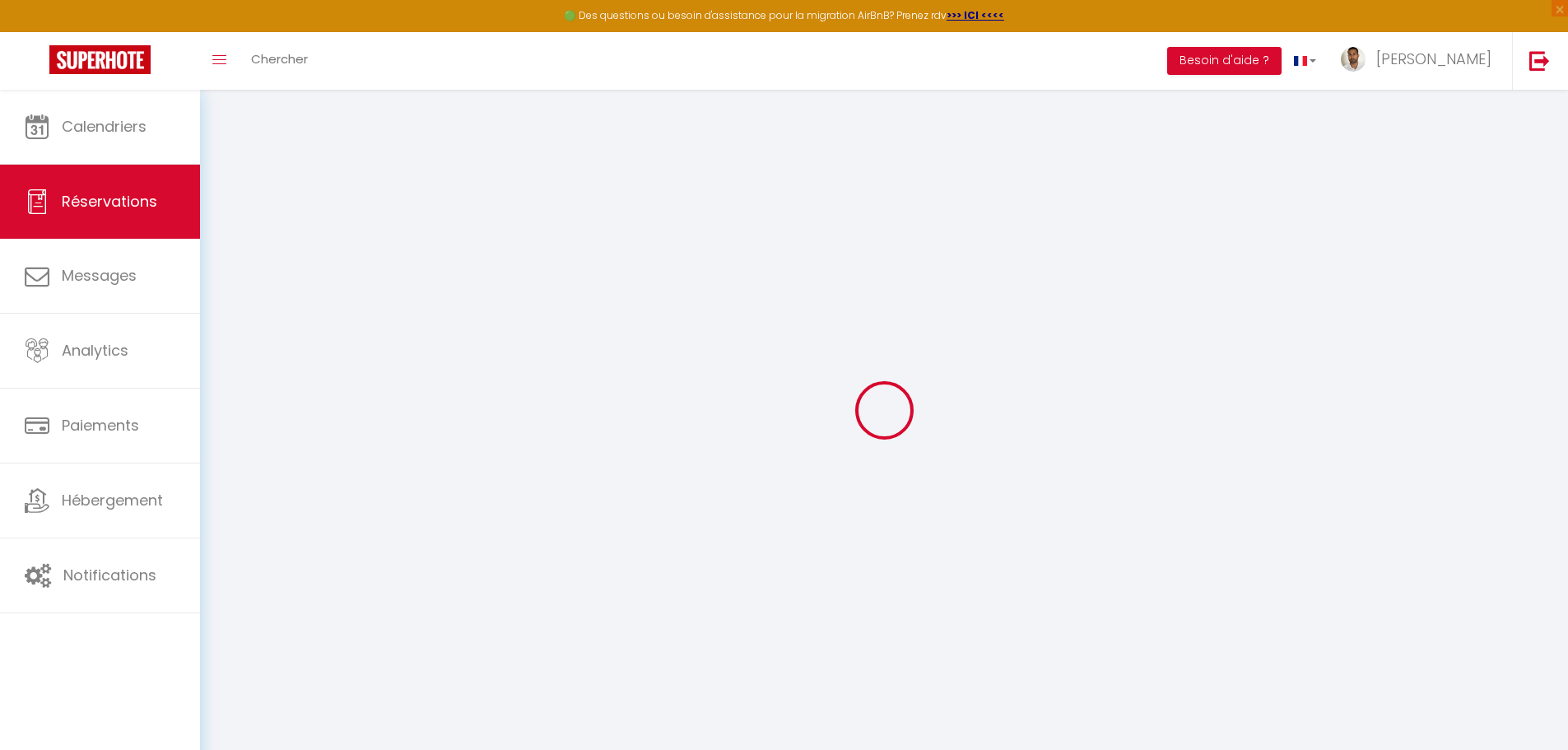
select select "not_cancelled"
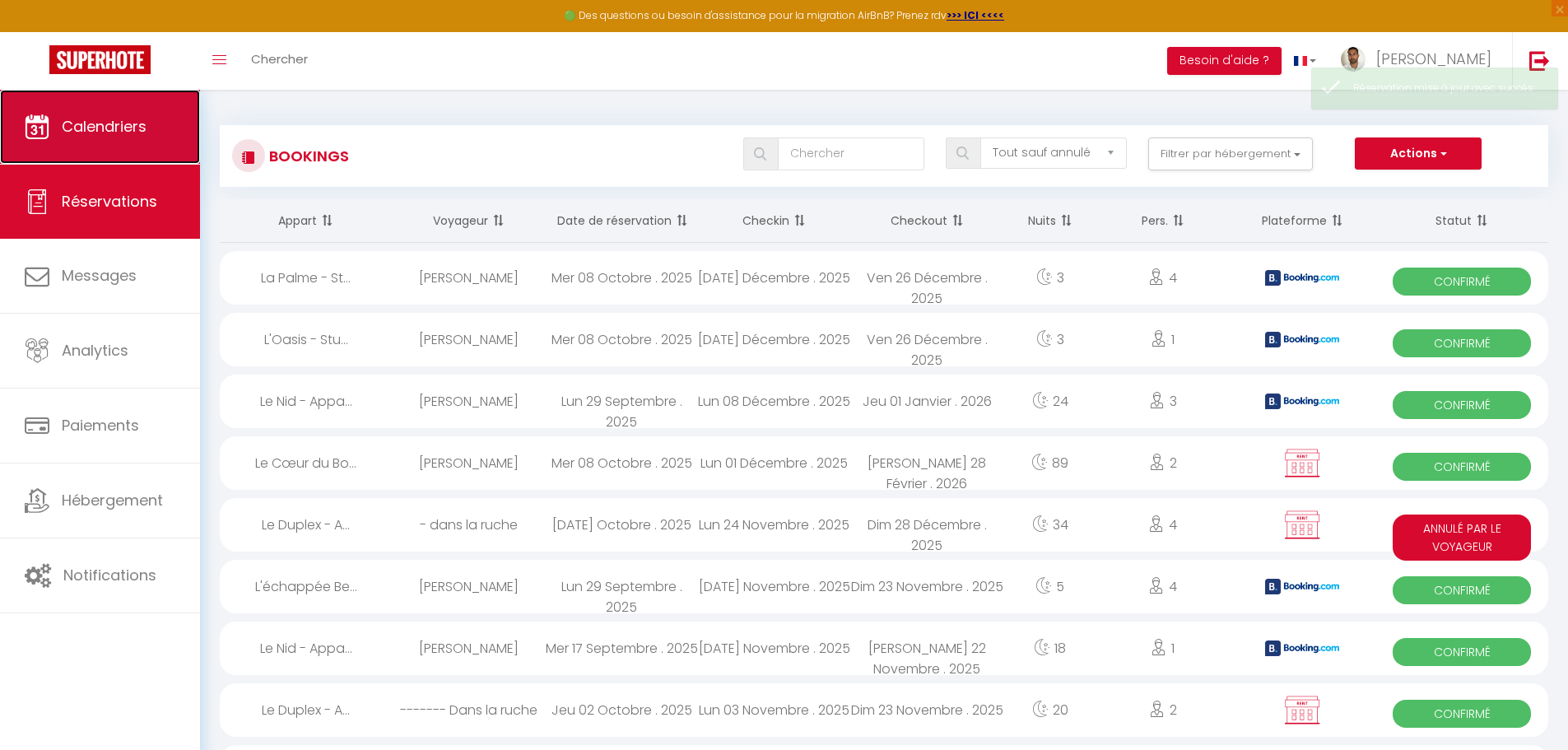
click at [99, 129] on span "Calendriers" at bounding box center [104, 126] width 85 height 20
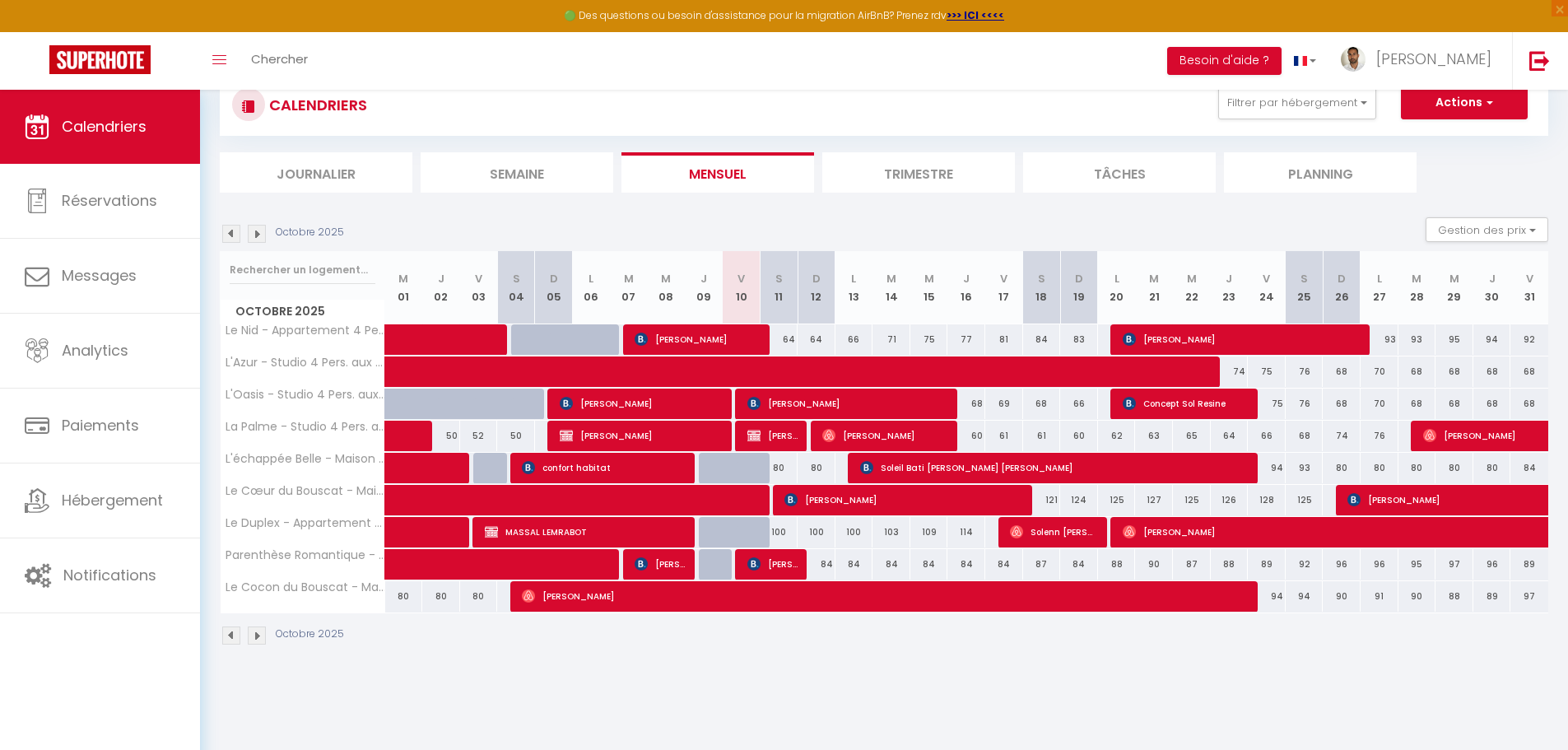
scroll to position [89, 0]
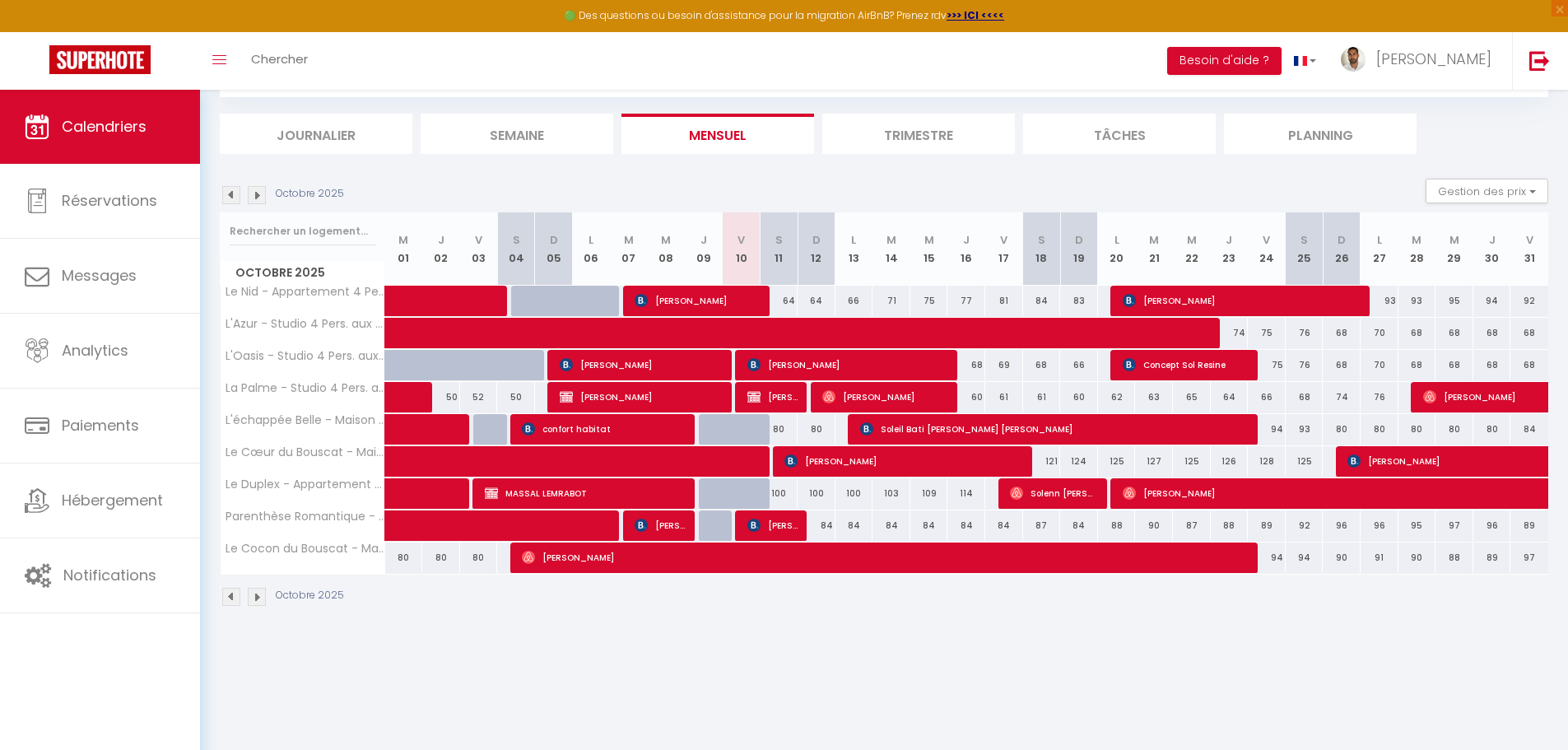
click at [228, 196] on img at bounding box center [231, 195] width 18 height 18
